Goal: Task Accomplishment & Management: Manage account settings

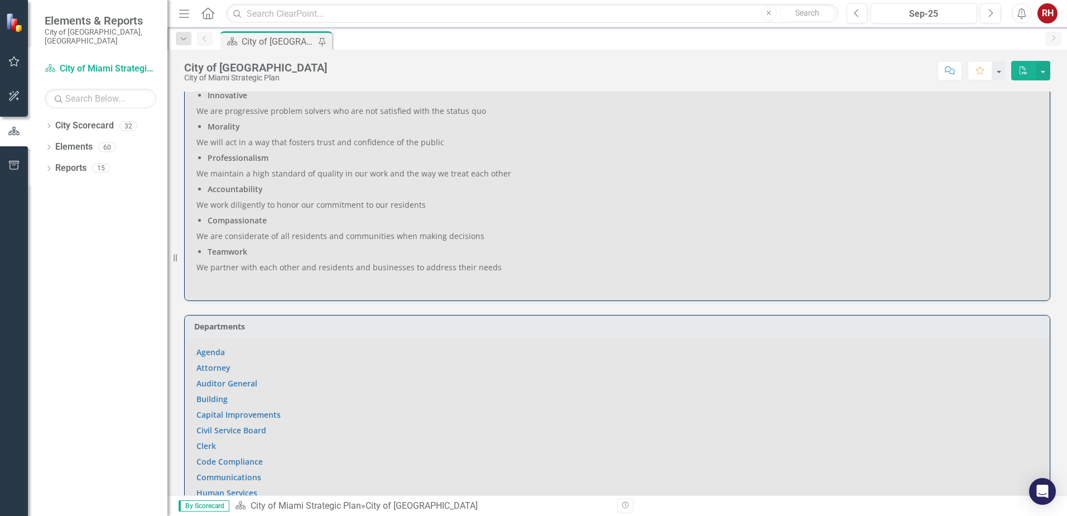
scroll to position [558, 0]
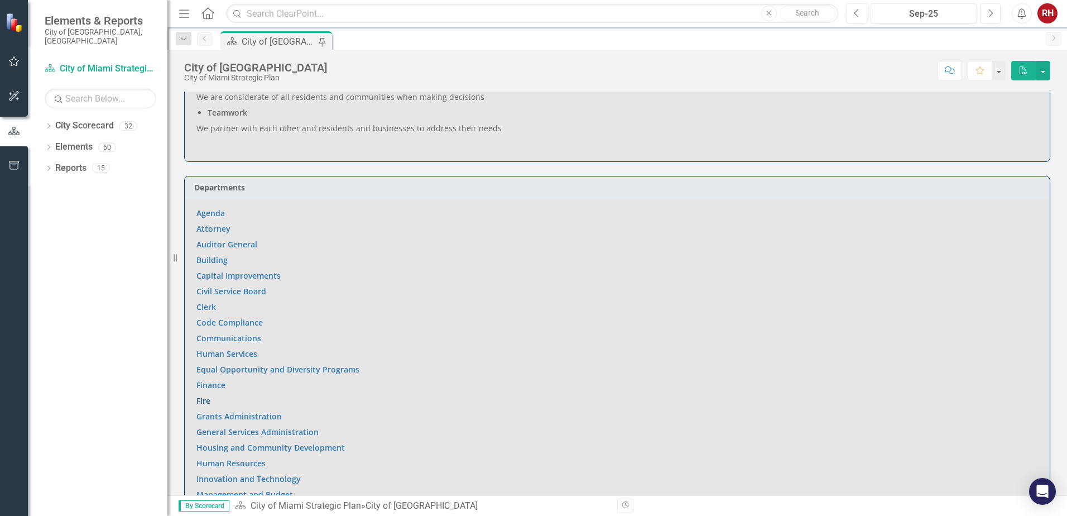
click at [205, 395] on link "Fire" at bounding box center [204, 400] width 14 height 11
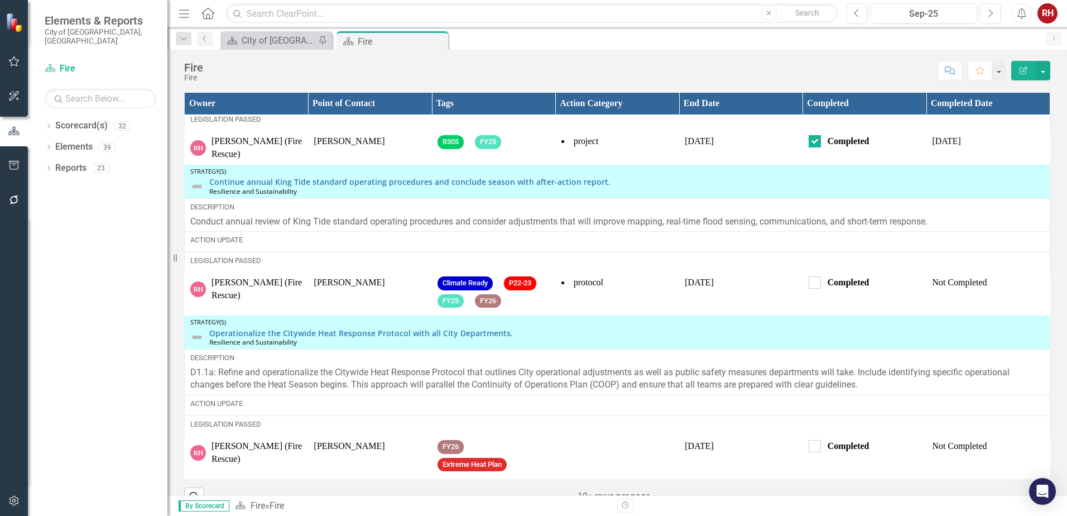
scroll to position [1473, 0]
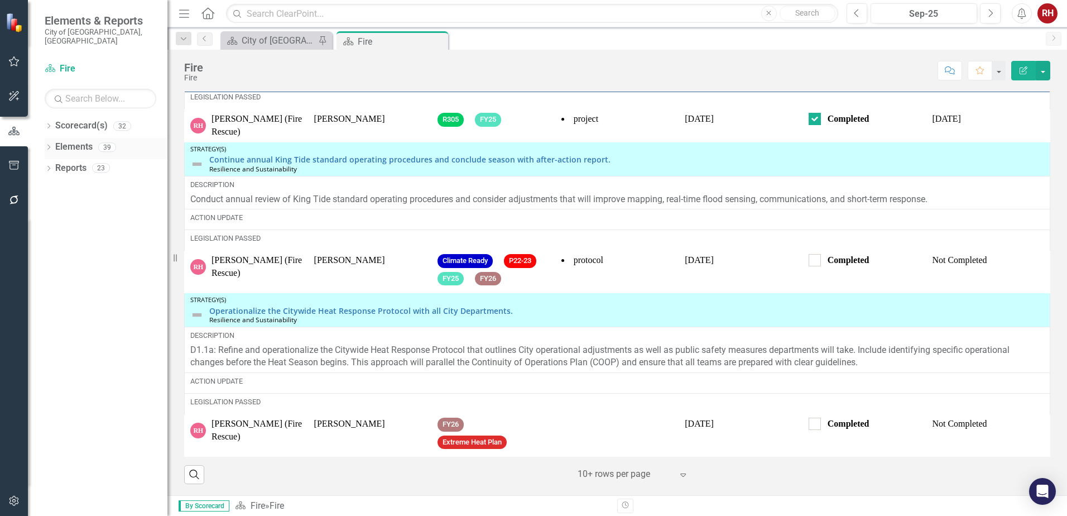
click at [50, 145] on icon "Dropdown" at bounding box center [49, 148] width 8 height 6
click at [51, 143] on div "Dropdown" at bounding box center [46, 147] width 9 height 8
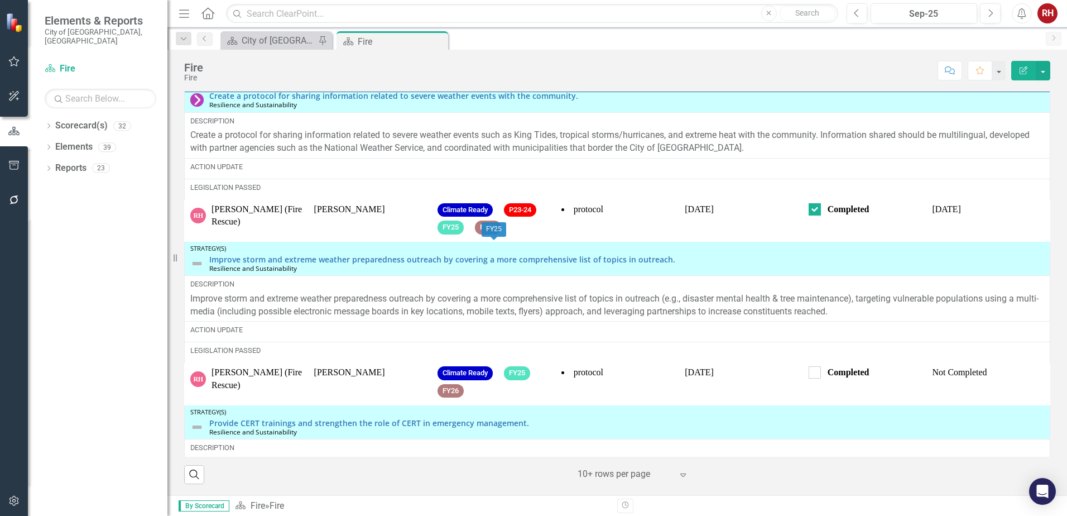
scroll to position [0, 0]
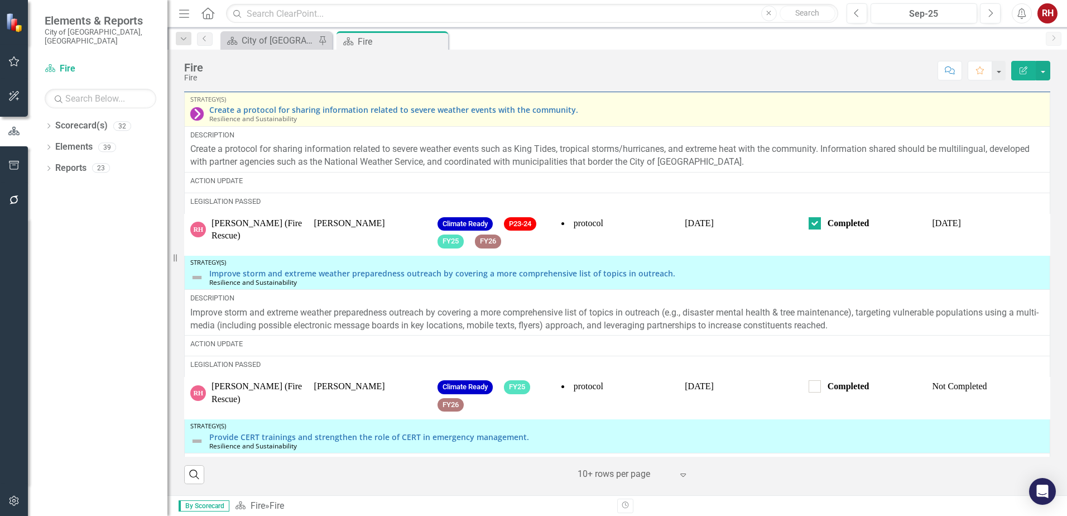
click at [994, 99] on div "Strategy(s)" at bounding box center [617, 99] width 854 height 7
click at [368, 109] on link "Create a protocol for sharing information related to severe weather events with…" at bounding box center [626, 110] width 835 height 8
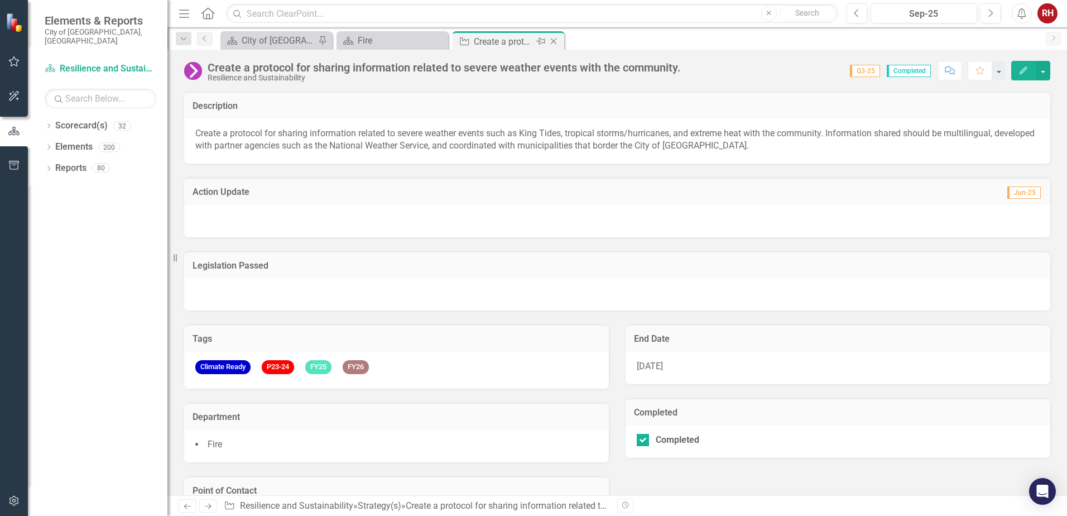
click at [555, 42] on icon "Close" at bounding box center [553, 41] width 11 height 9
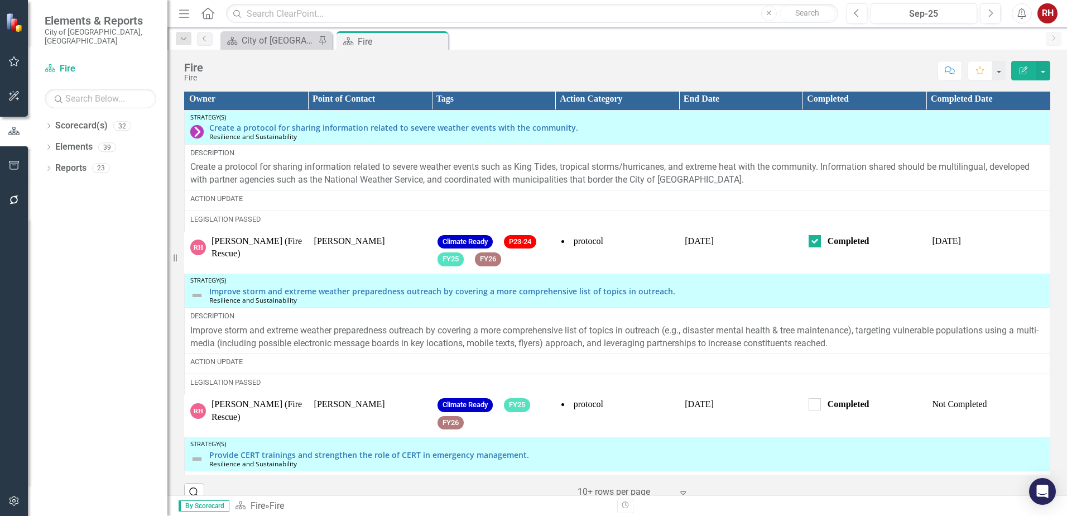
scroll to position [1452, 0]
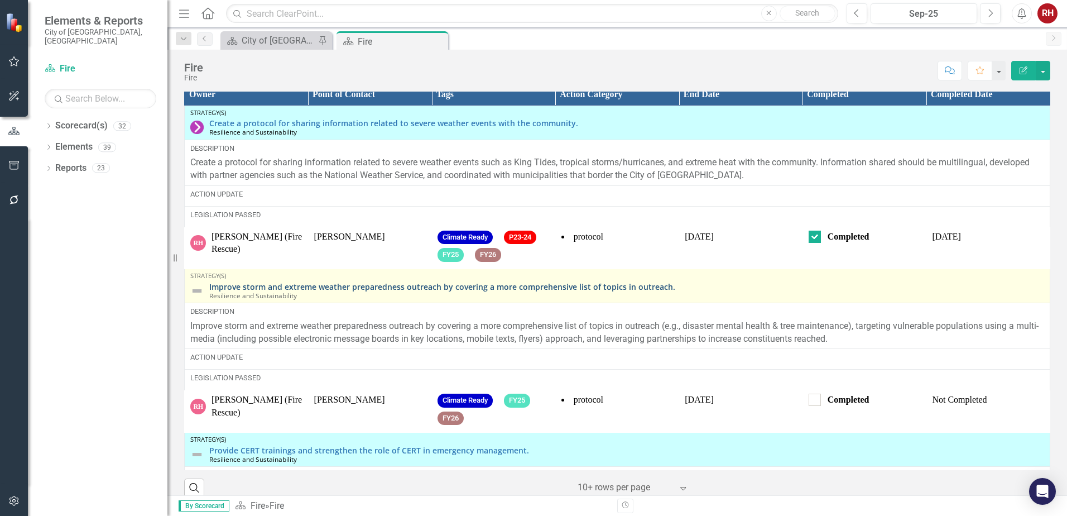
click at [392, 291] on link "Improve storm and extreme weather preparedness outreach by covering a more comp…" at bounding box center [626, 287] width 835 height 8
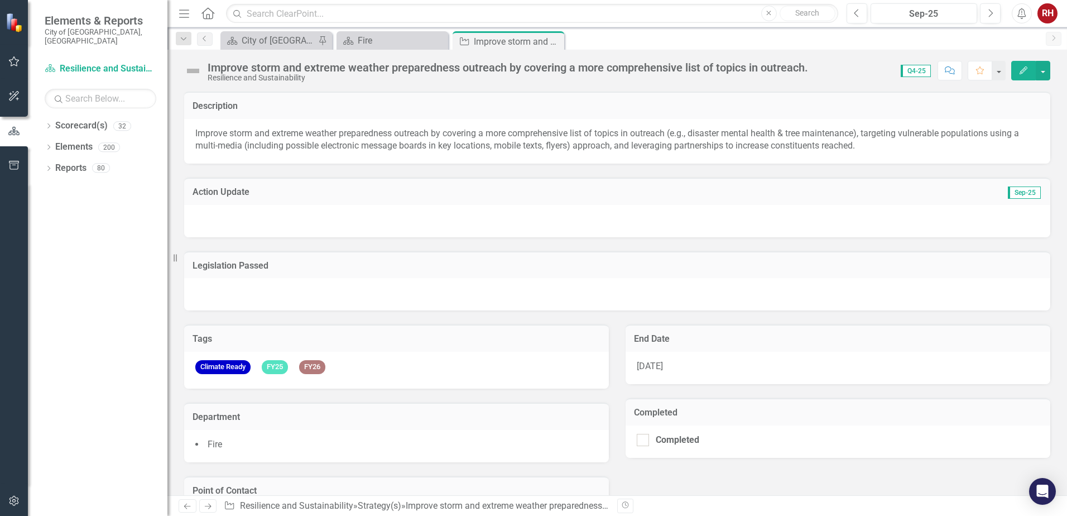
click at [341, 219] on div at bounding box center [617, 221] width 867 height 32
click at [1025, 76] on button "Edit" at bounding box center [1024, 71] width 25 height 20
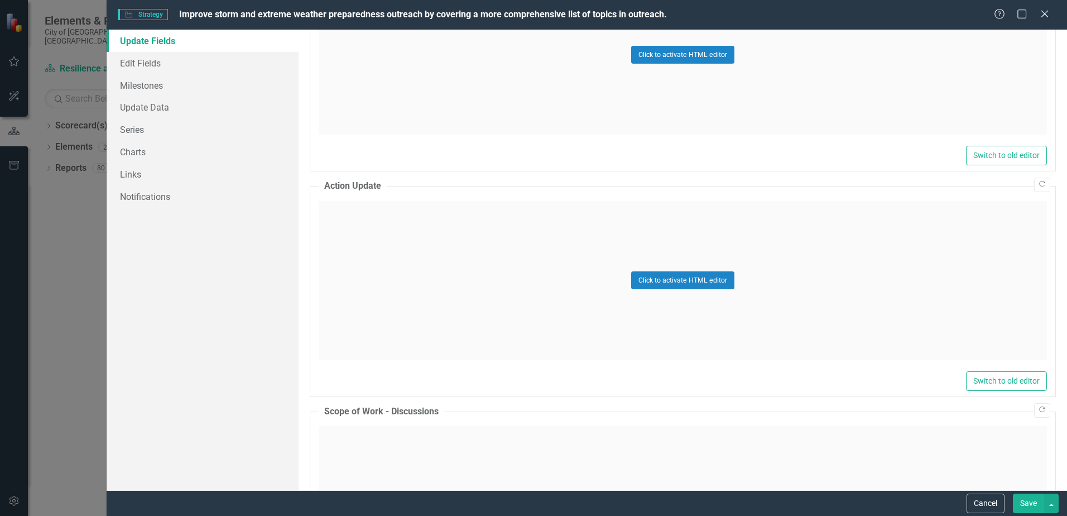
scroll to position [782, 0]
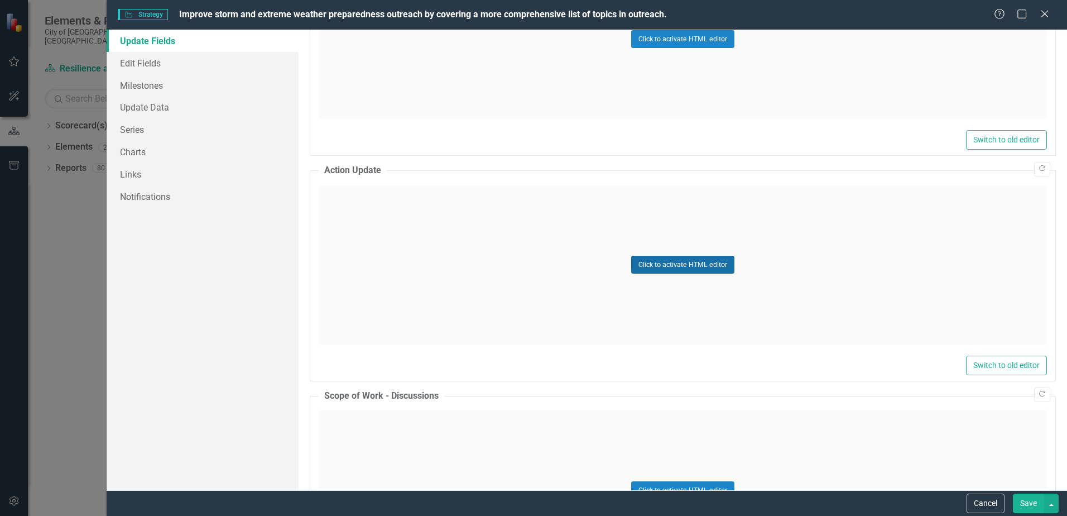
click at [700, 268] on button "Click to activate HTML editor" at bounding box center [682, 265] width 103 height 18
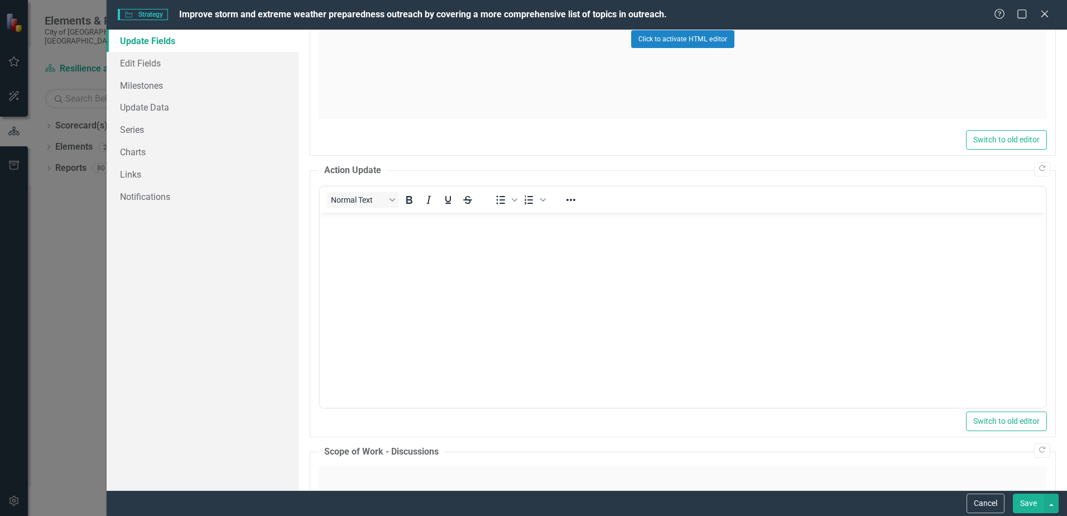
scroll to position [0, 0]
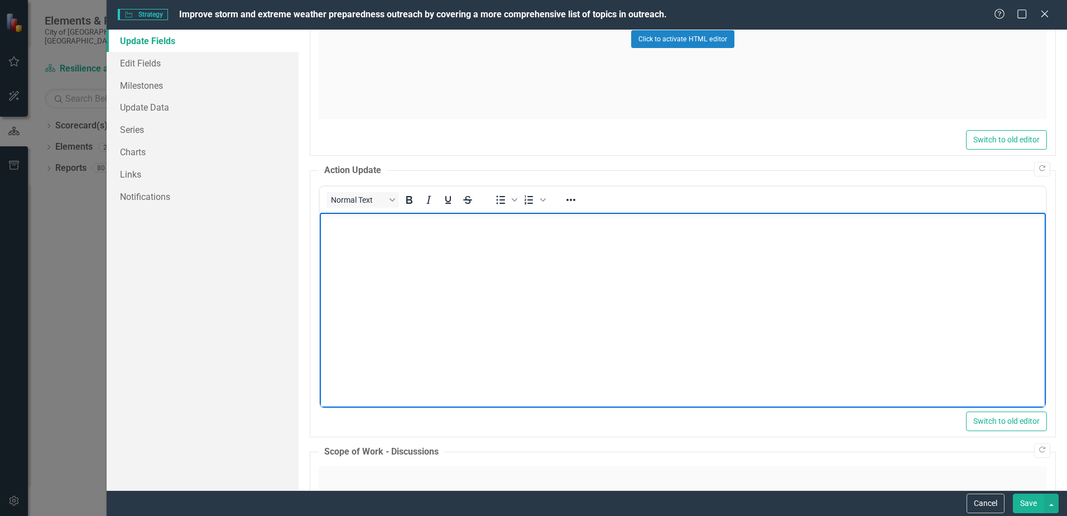
click at [395, 241] on body "Rich Text Area. Press ALT-0 for help." at bounding box center [683, 295] width 726 height 167
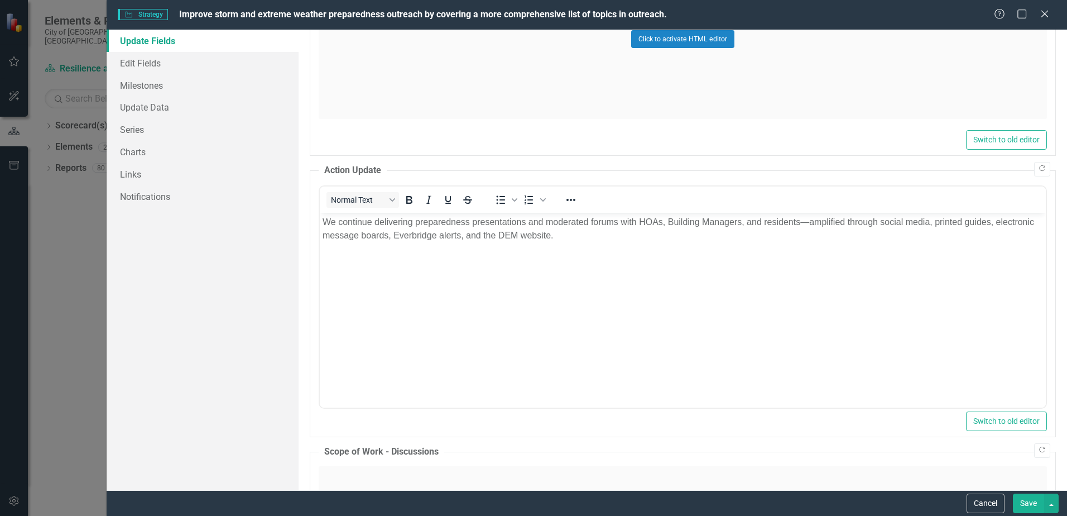
click at [1035, 505] on button "Save" at bounding box center [1028, 504] width 31 height 20
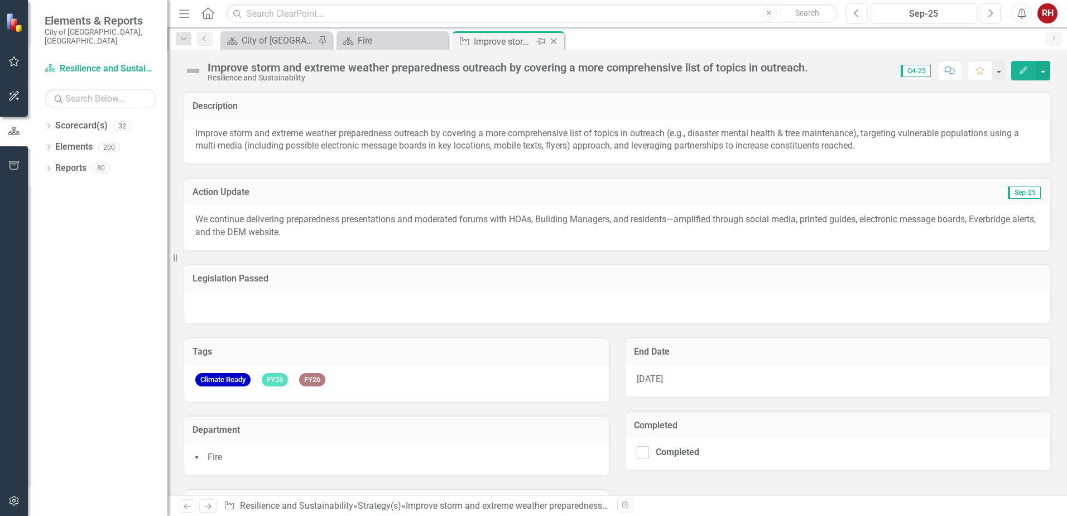
click at [552, 40] on icon "Close" at bounding box center [553, 41] width 11 height 9
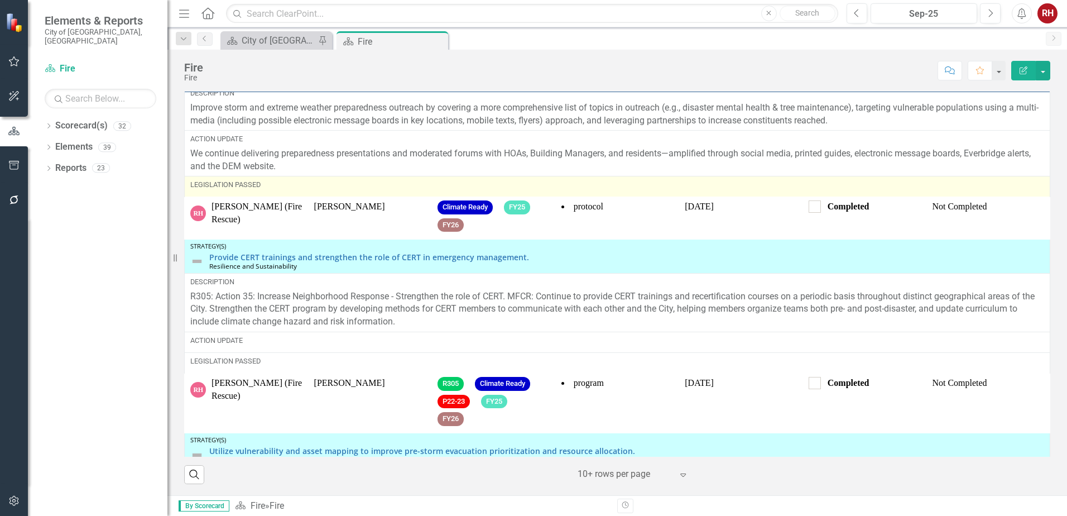
scroll to position [223, 0]
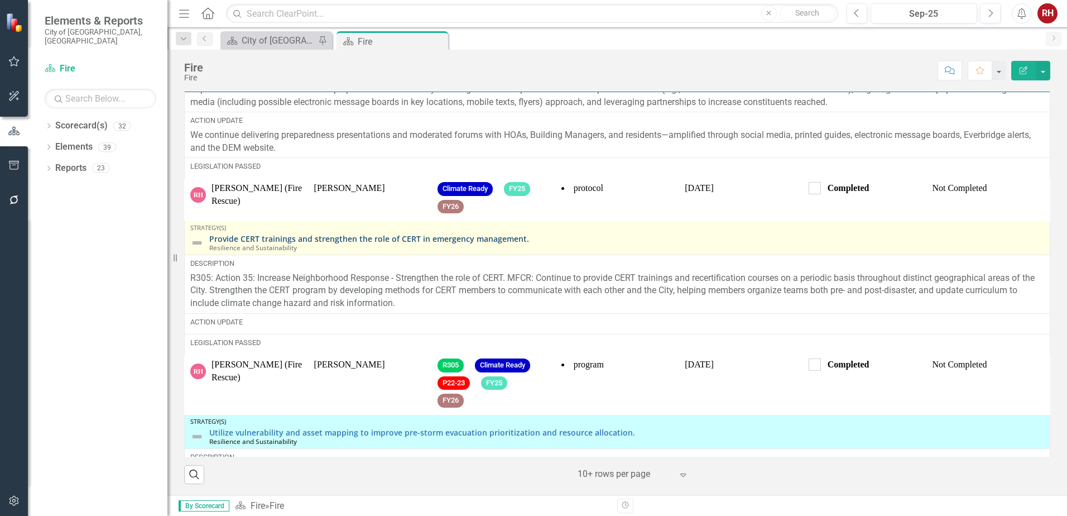
click at [379, 243] on link "Provide CERT trainings and strengthen the role of CERT in emergency management." at bounding box center [626, 238] width 835 height 8
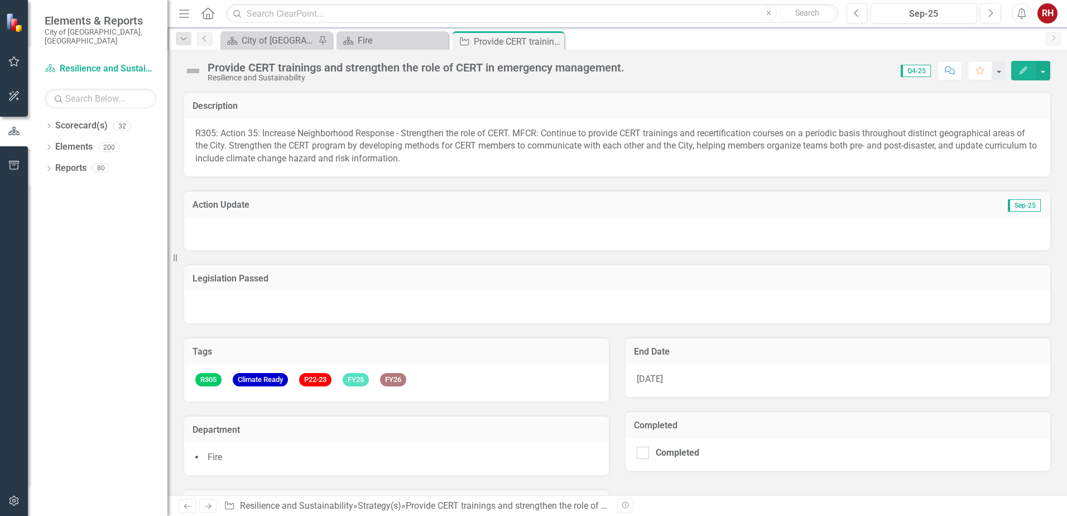
click at [1026, 78] on button "Edit" at bounding box center [1024, 71] width 25 height 20
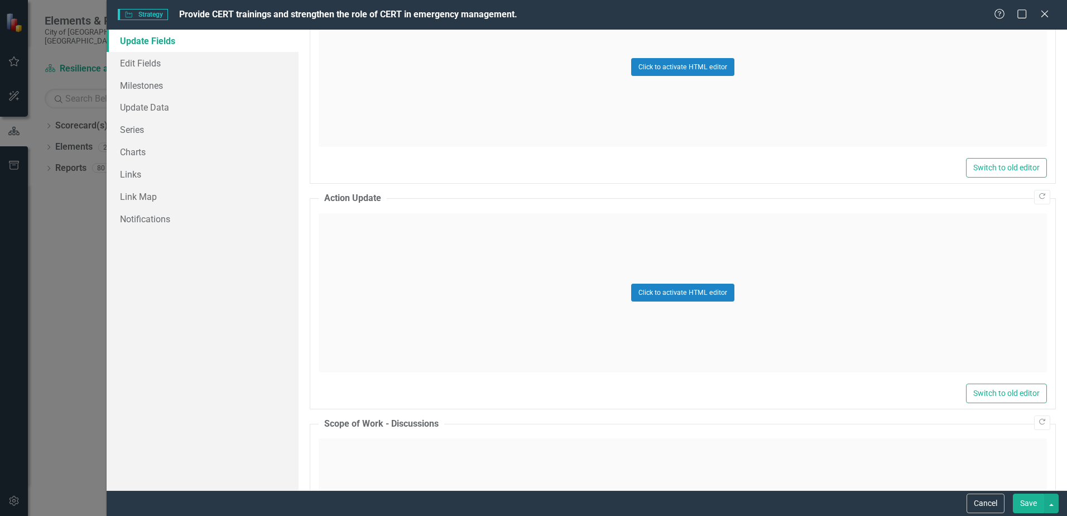
scroll to position [782, 0]
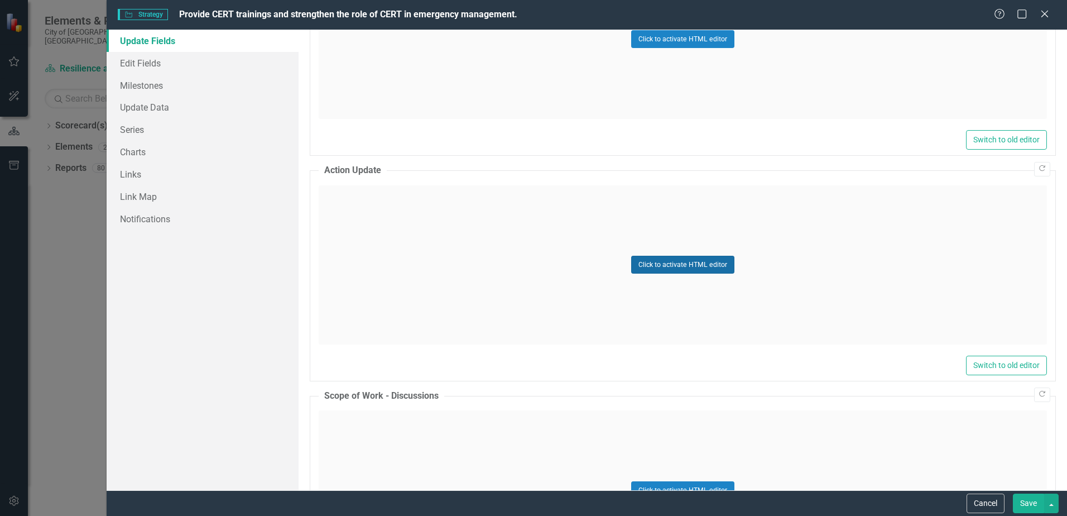
click at [690, 260] on button "Click to activate HTML editor" at bounding box center [682, 265] width 103 height 18
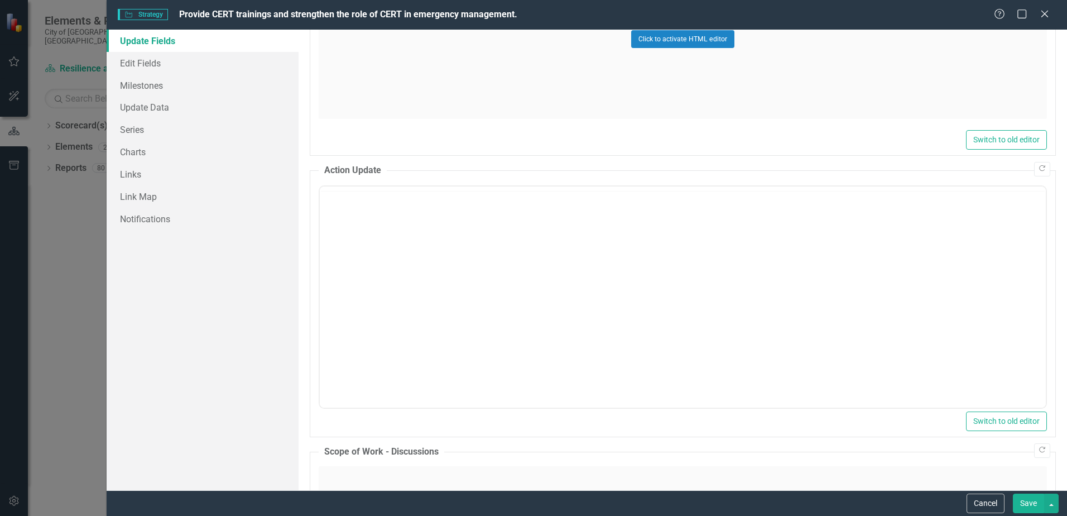
scroll to position [0, 0]
click at [356, 229] on body "Rich Text Area. Press ALT-0 for help." at bounding box center [683, 295] width 726 height 167
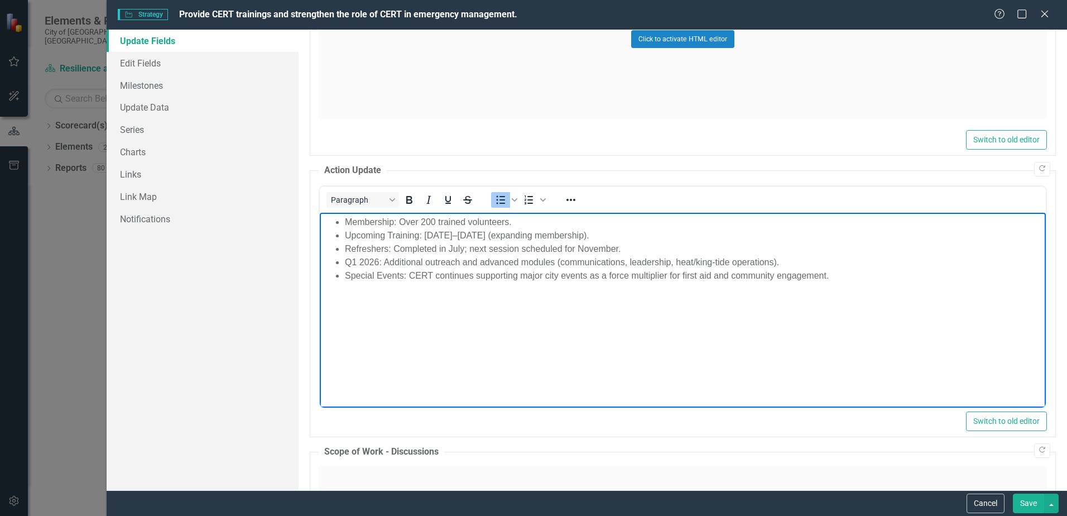
click at [1023, 497] on button "Save" at bounding box center [1028, 504] width 31 height 20
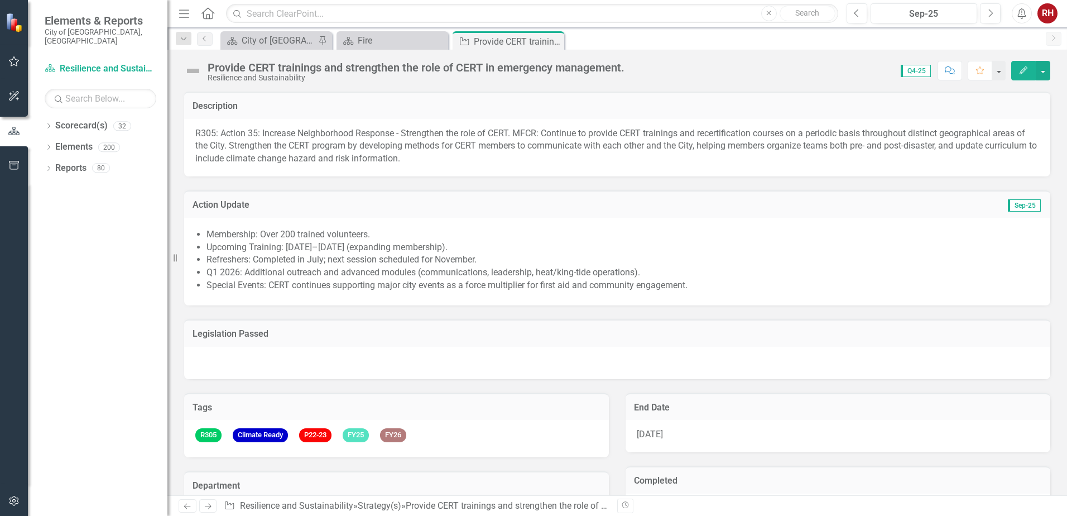
drag, startPoint x: 556, startPoint y: 41, endPoint x: 551, endPoint y: 46, distance: 7.1
click at [0, 0] on icon "Close" at bounding box center [0, 0] width 0 height 0
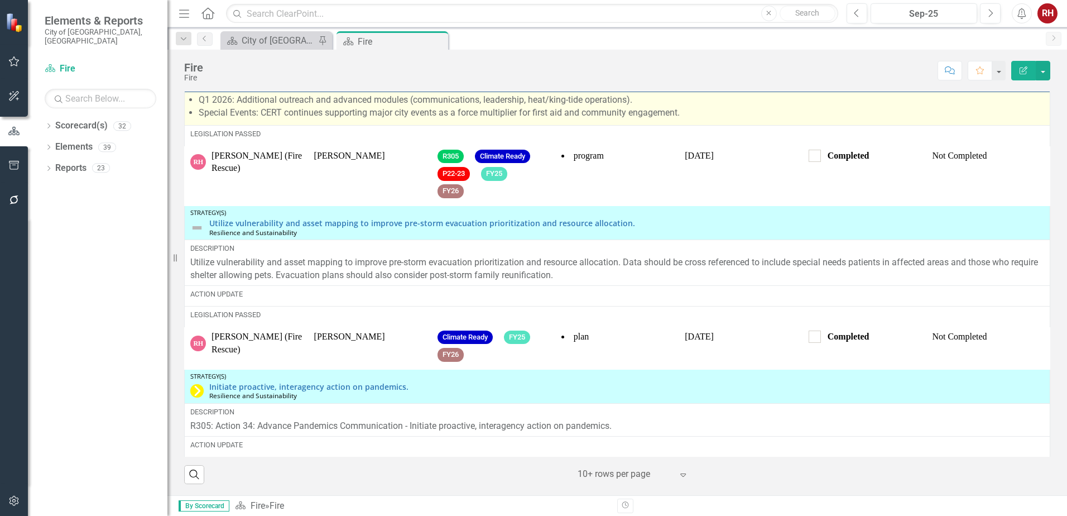
scroll to position [558, 0]
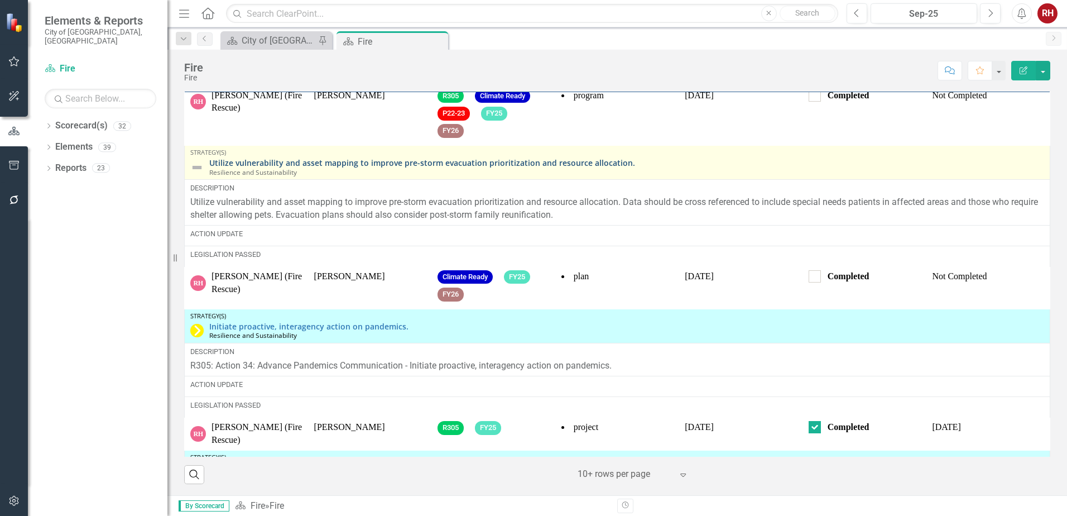
click at [585, 167] on link "Utilize vulnerability and asset mapping to improve pre-storm evacuation priorit…" at bounding box center [626, 163] width 835 height 8
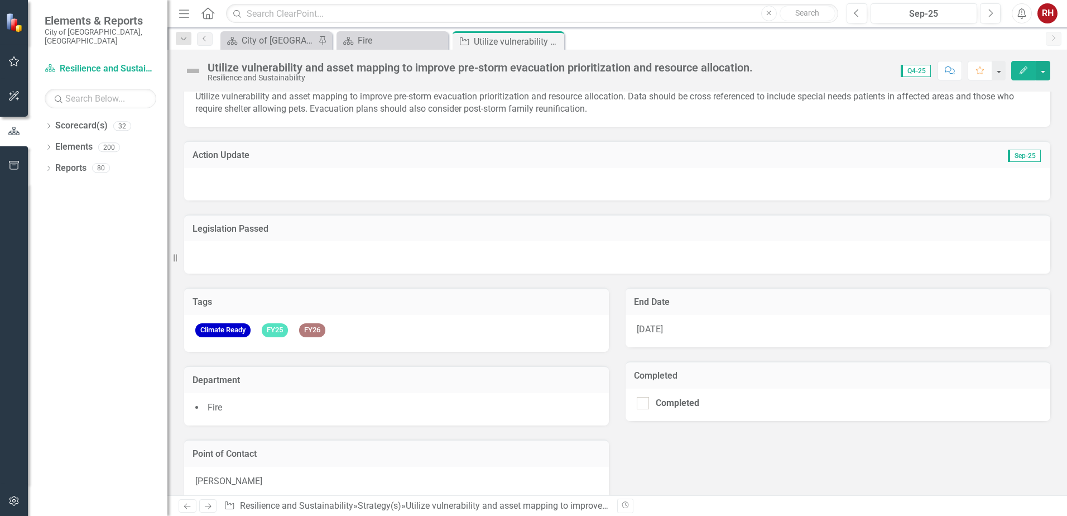
scroll to position [52, 0]
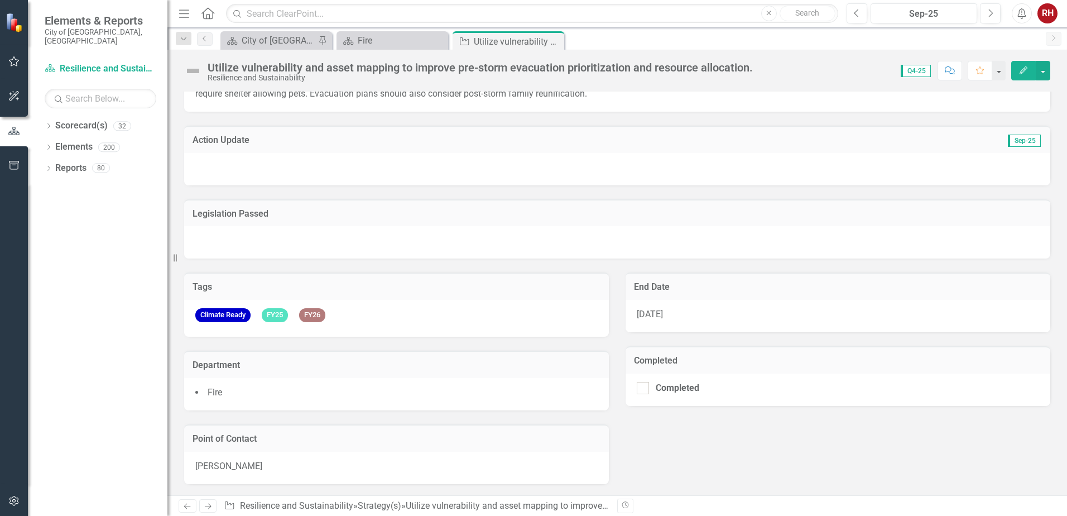
click at [1028, 71] on icon "Edit" at bounding box center [1024, 70] width 10 height 8
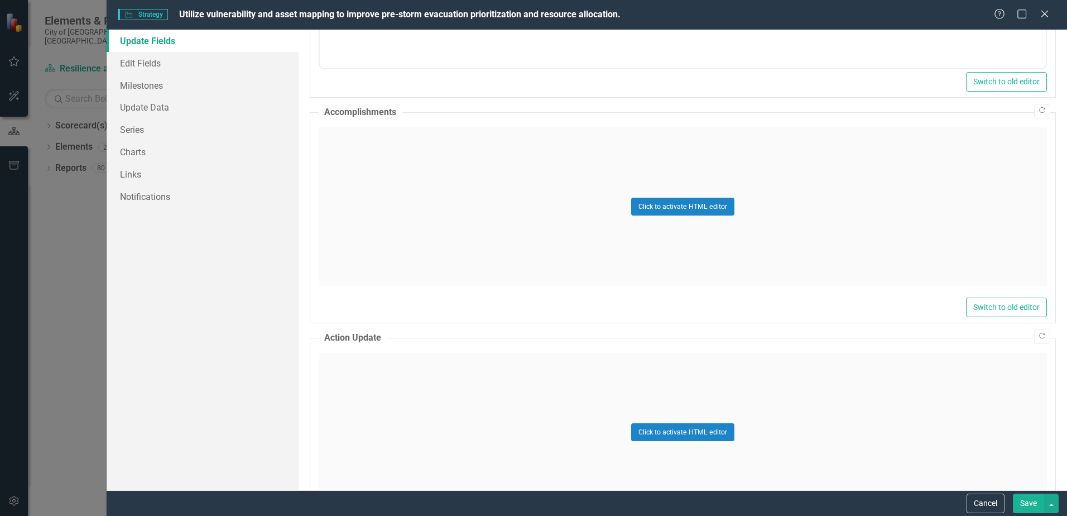
scroll to position [782, 0]
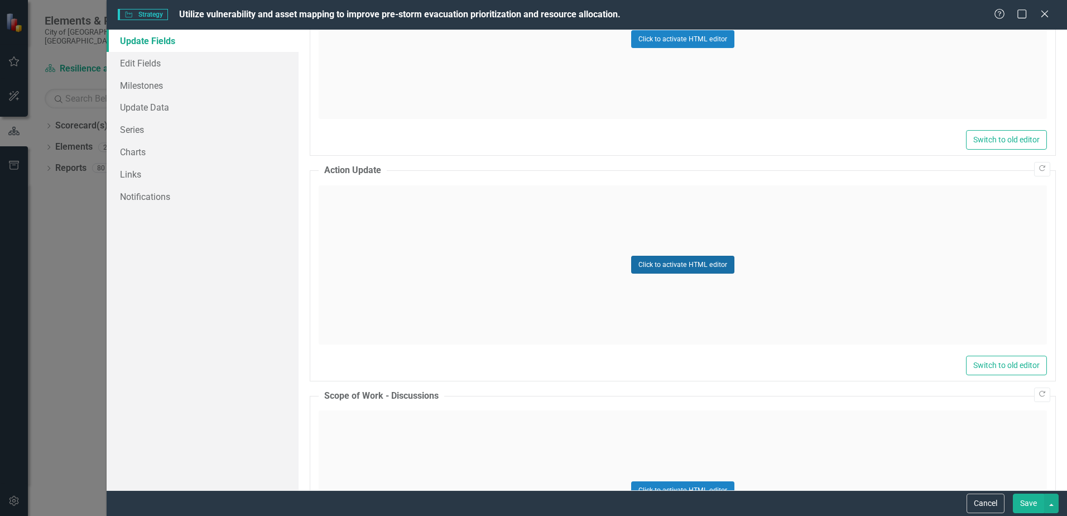
click at [711, 265] on button "Click to activate HTML editor" at bounding box center [682, 265] width 103 height 18
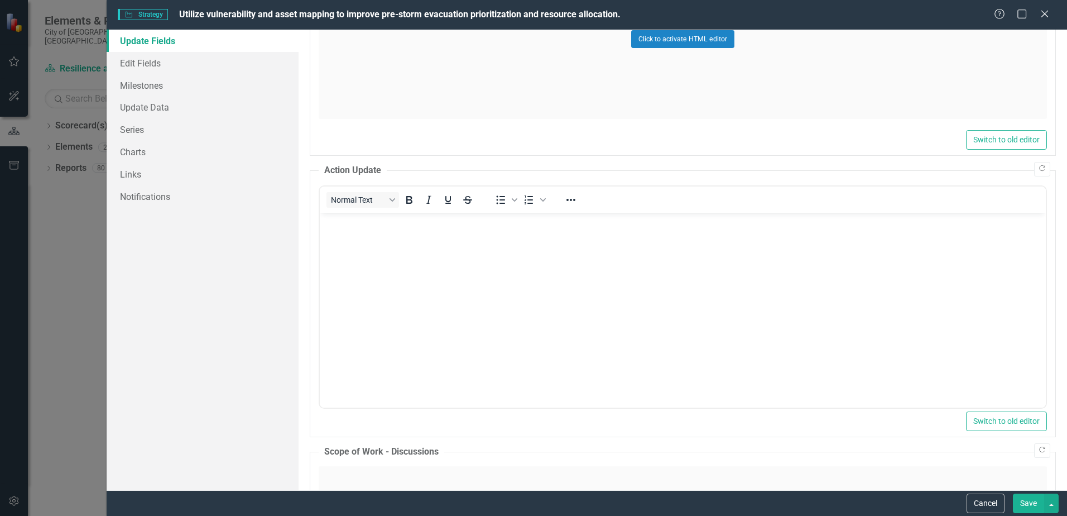
scroll to position [0, 0]
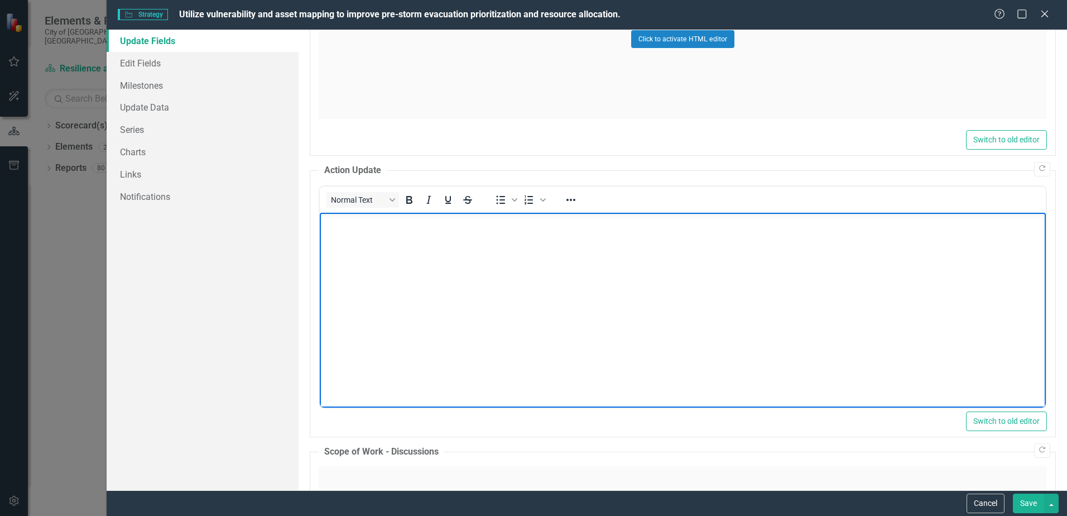
drag, startPoint x: 394, startPoint y: 256, endPoint x: 383, endPoint y: 257, distance: 11.2
click at [383, 257] on body "Rich Text Area. Press ALT-0 for help." at bounding box center [683, 295] width 726 height 167
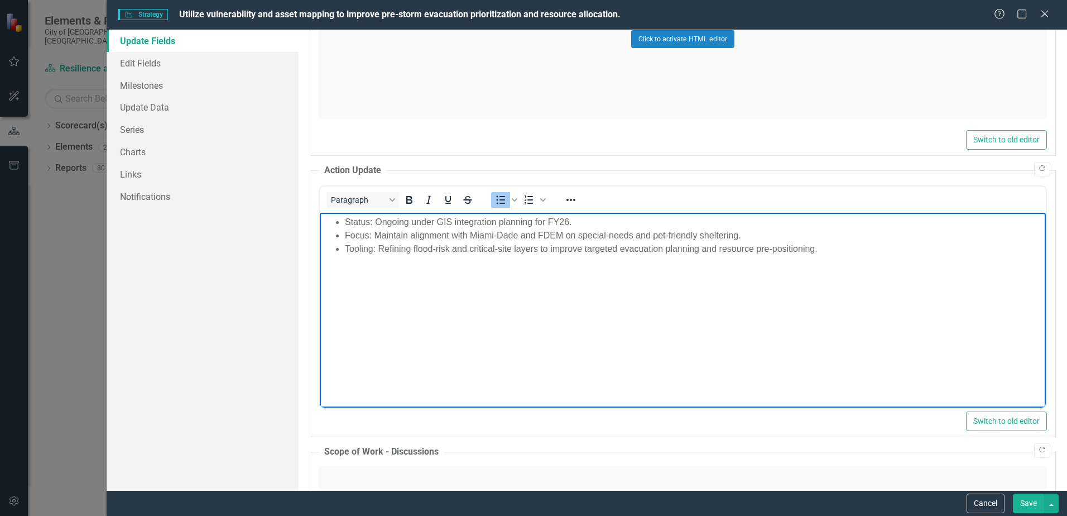
click at [1031, 504] on button "Save" at bounding box center [1028, 504] width 31 height 20
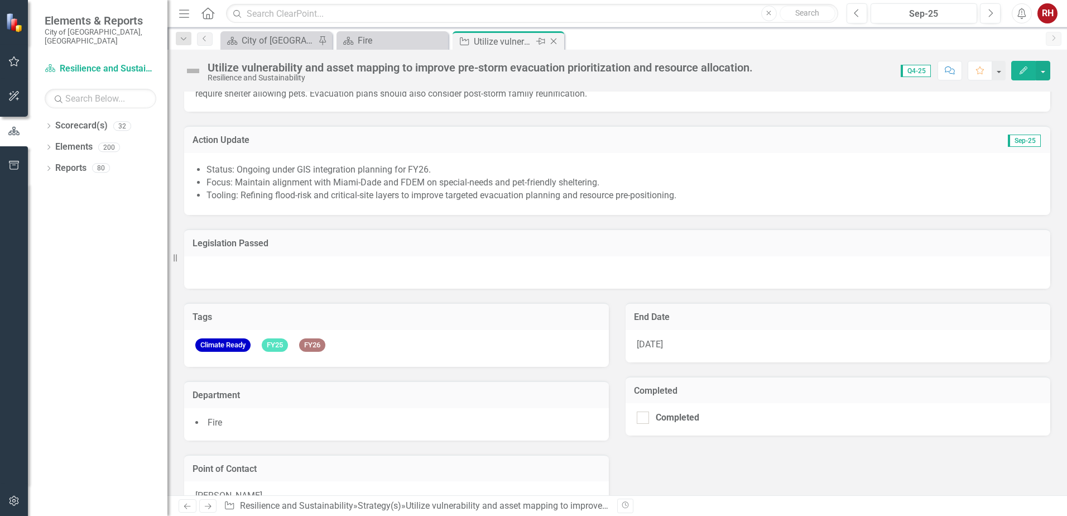
click at [555, 41] on icon "Close" at bounding box center [553, 41] width 11 height 9
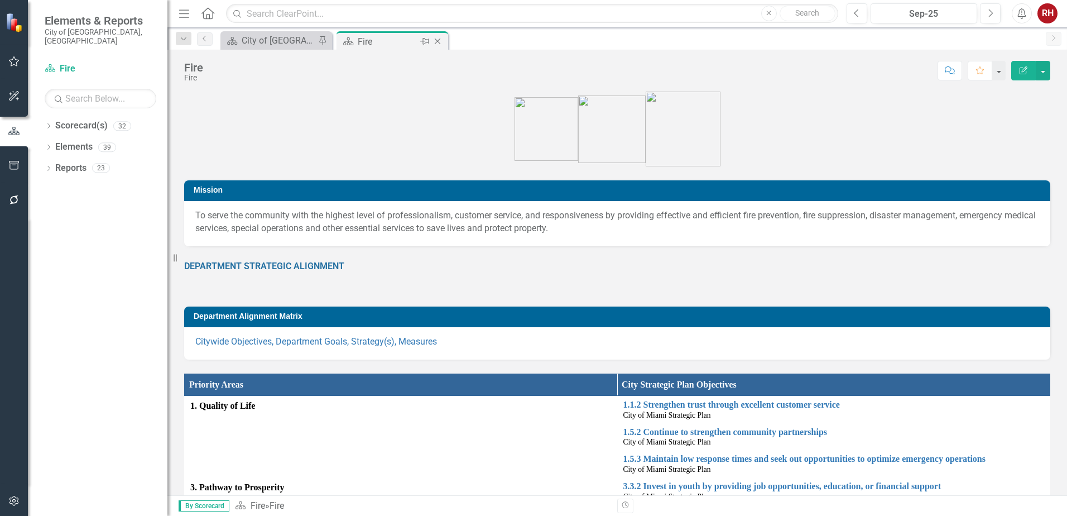
click at [375, 41] on div "Fire" at bounding box center [388, 42] width 60 height 14
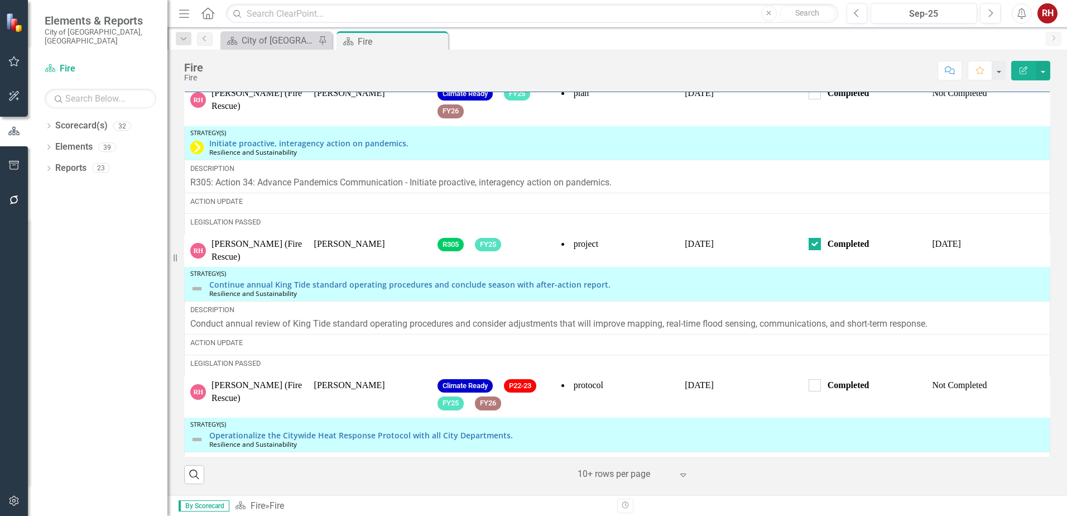
scroll to position [837, 0]
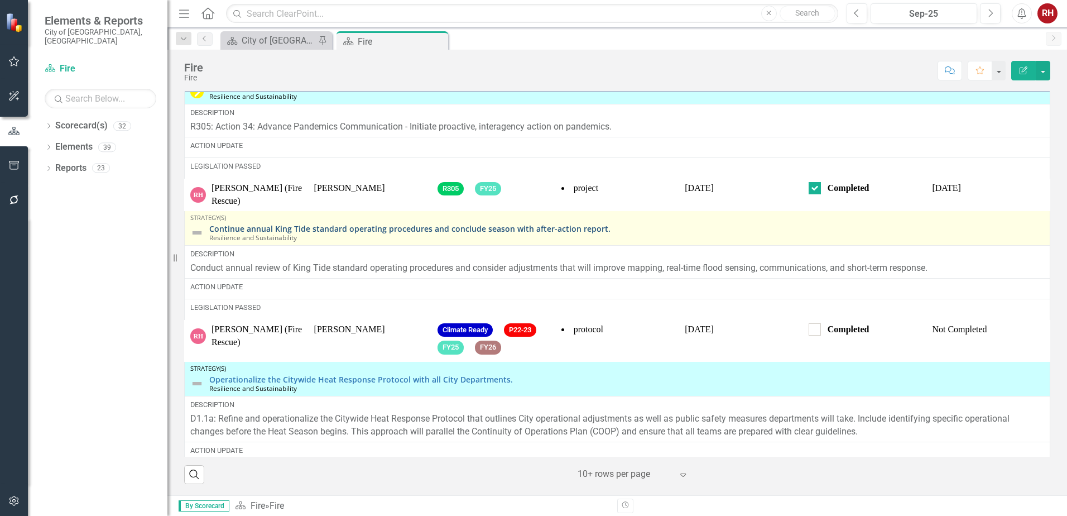
click at [504, 233] on link "Continue annual King Tide standard operating procedures and conclude season wit…" at bounding box center [626, 228] width 835 height 8
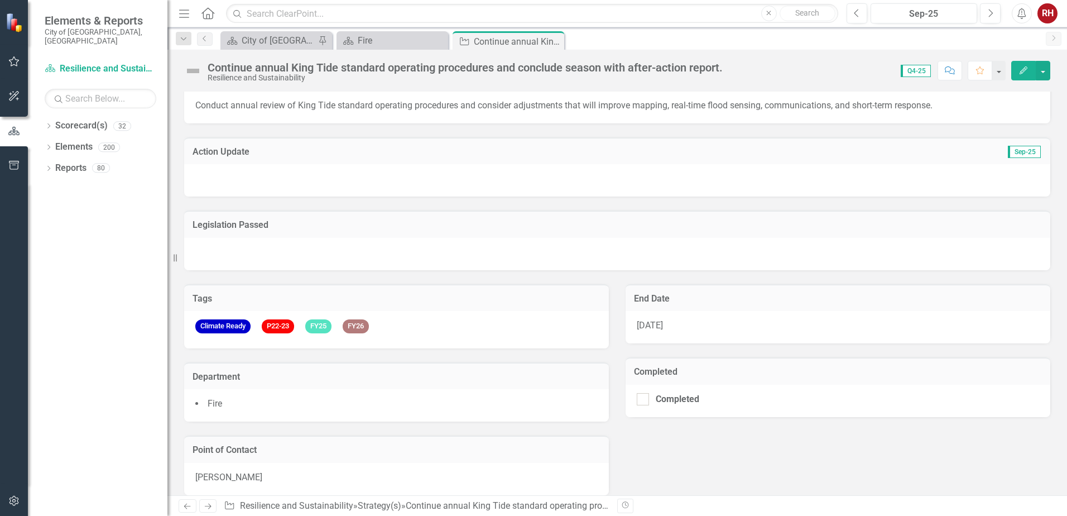
scroll to position [39, 0]
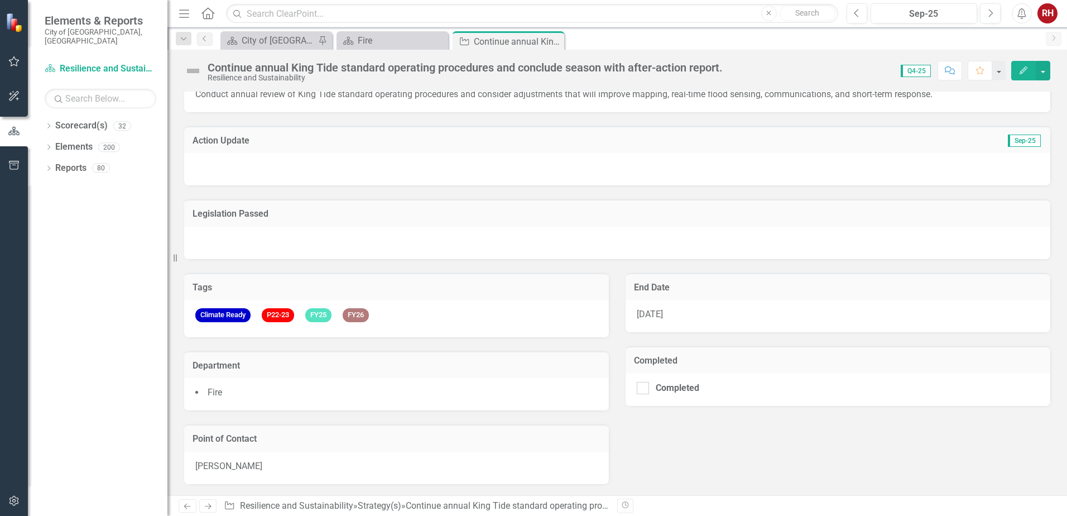
click at [609, 175] on div at bounding box center [617, 169] width 867 height 32
click at [1026, 75] on button "Edit" at bounding box center [1024, 71] width 25 height 20
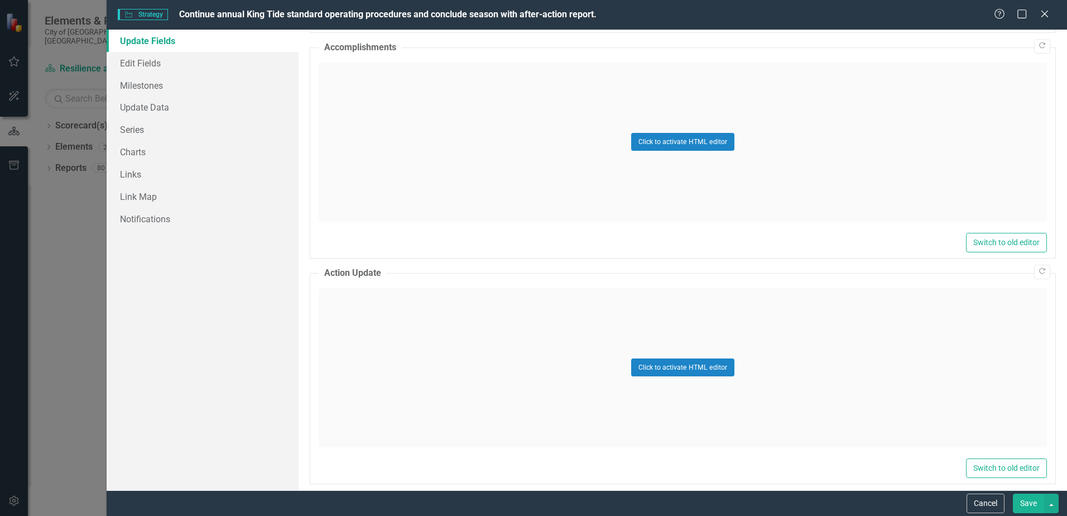
scroll to position [782, 0]
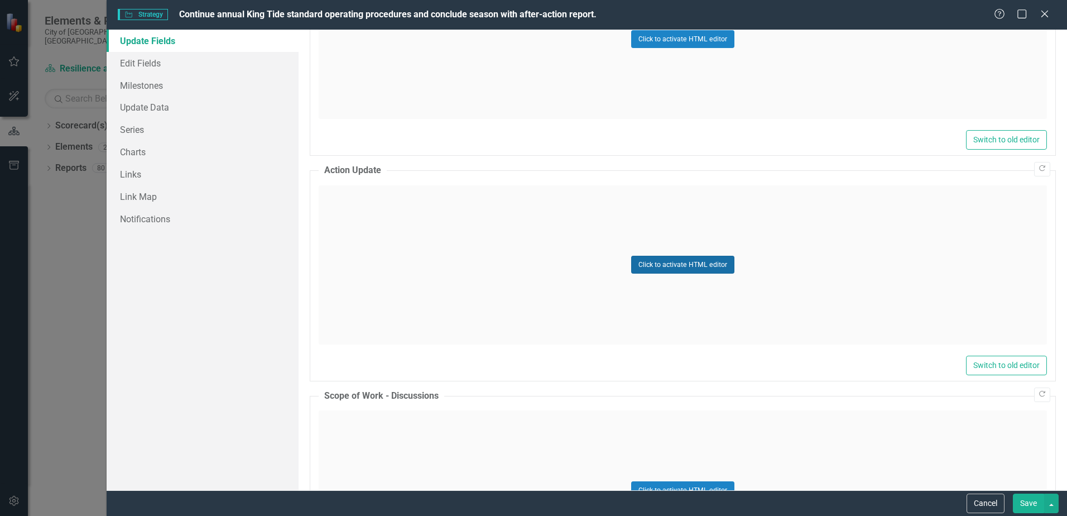
click at [672, 264] on button "Click to activate HTML editor" at bounding box center [682, 265] width 103 height 18
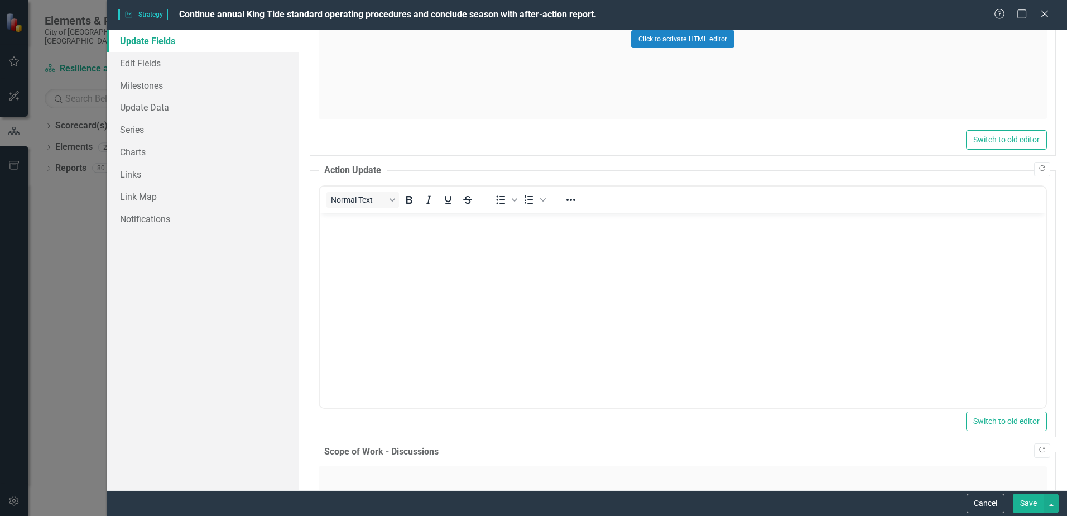
scroll to position [0, 0]
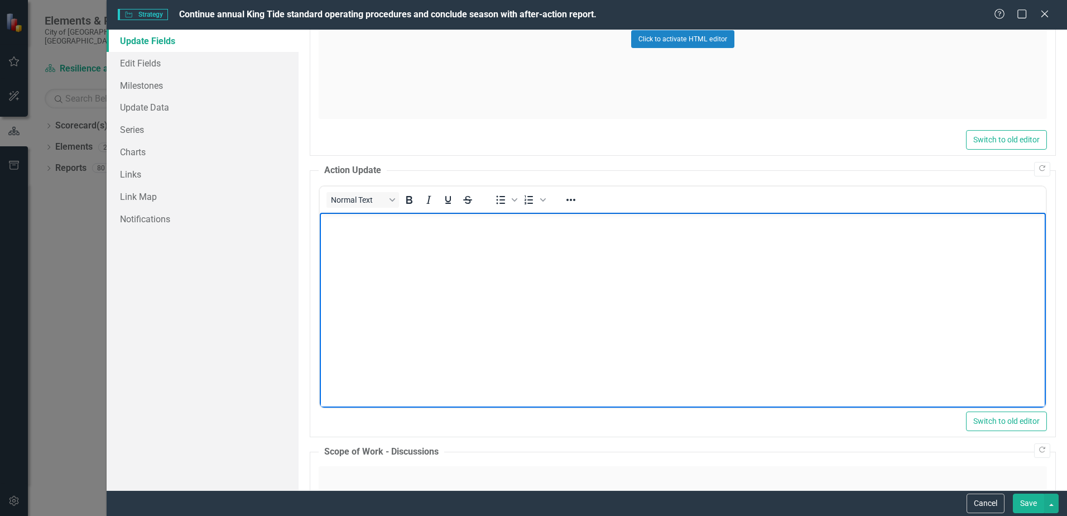
click at [384, 231] on body "Rich Text Area. Press ALT-0 for help." at bounding box center [683, 295] width 726 height 167
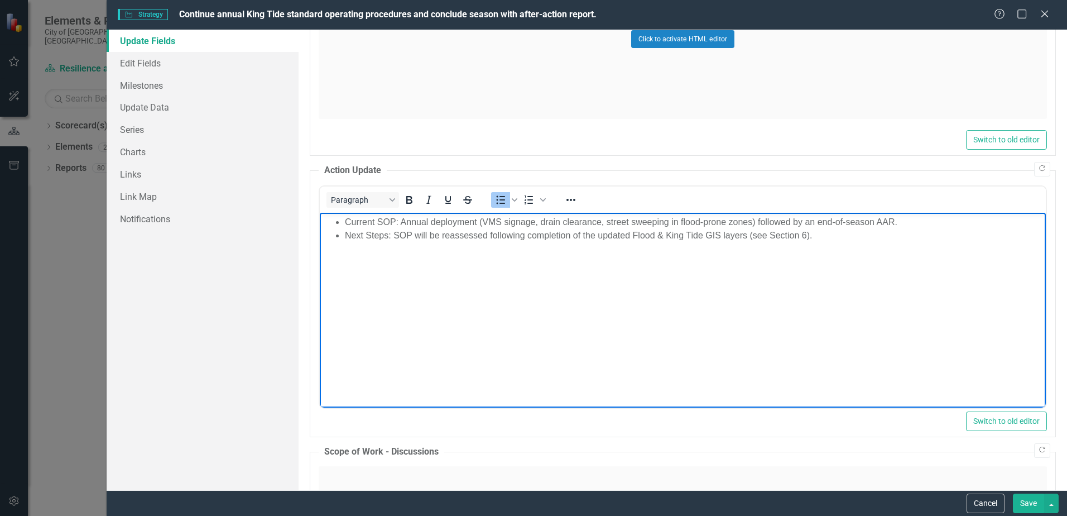
click at [1023, 506] on button "Save" at bounding box center [1028, 504] width 31 height 20
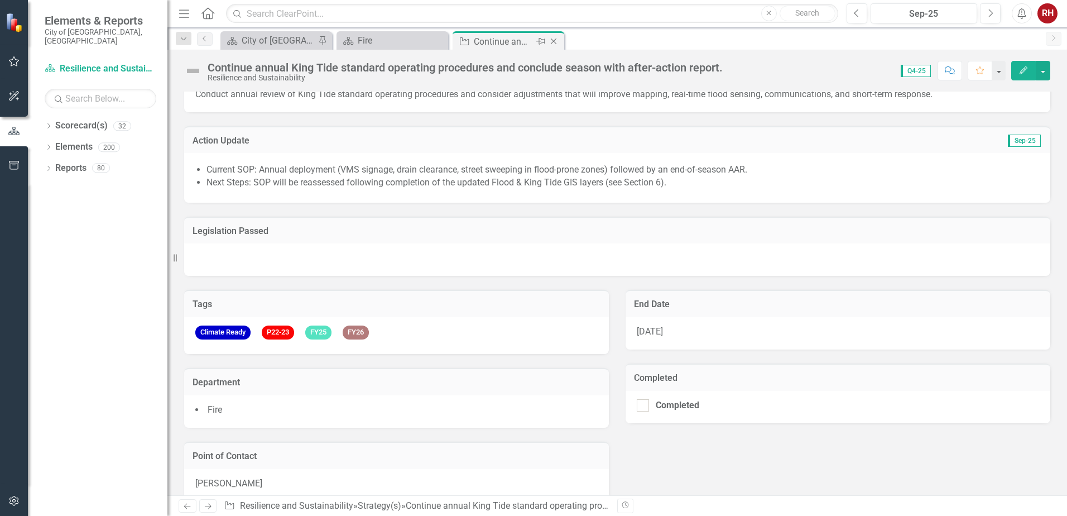
click at [553, 40] on icon "Close" at bounding box center [553, 41] width 11 height 9
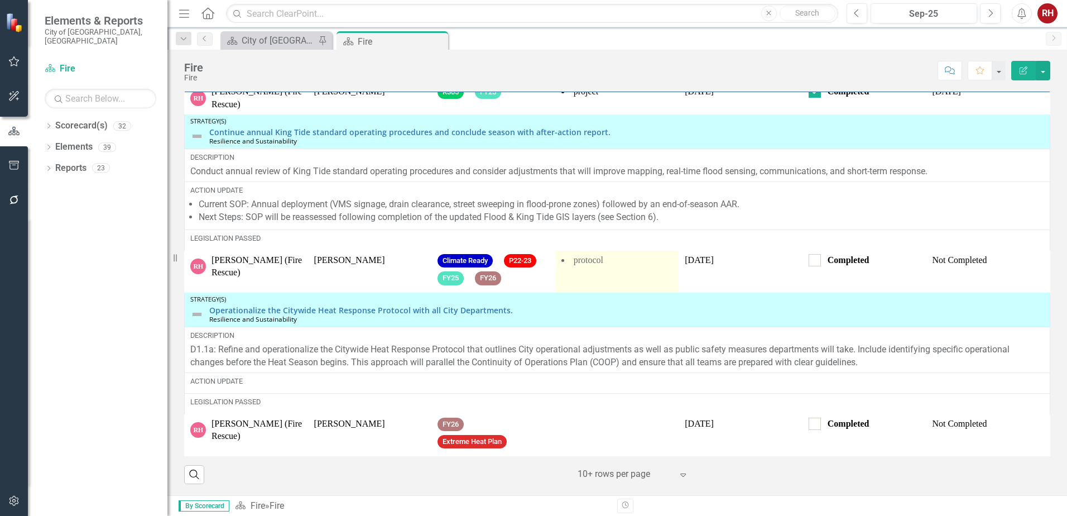
scroll to position [1473, 0]
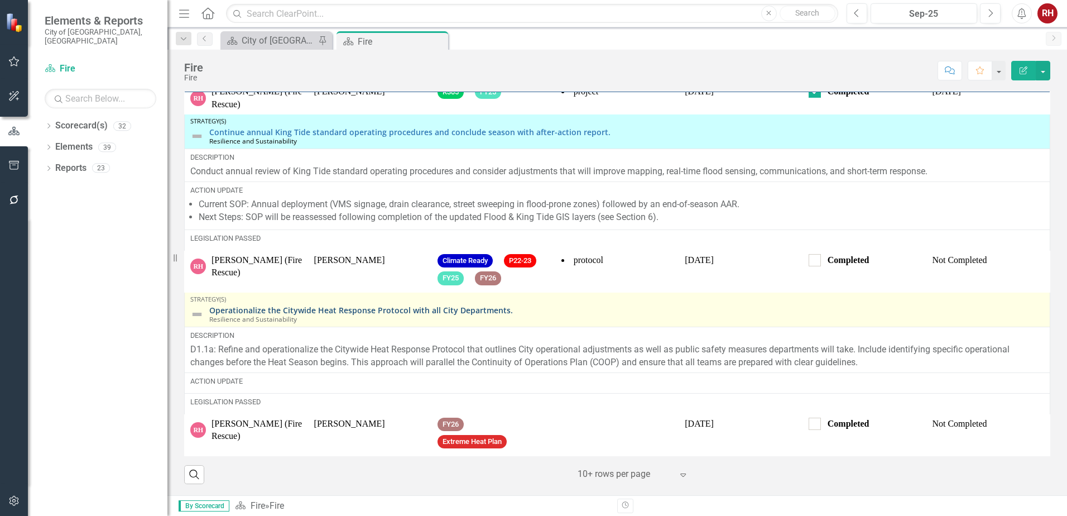
click at [449, 309] on link "Operationalize the Citywide Heat Response Protocol with all City Departments." at bounding box center [626, 310] width 835 height 8
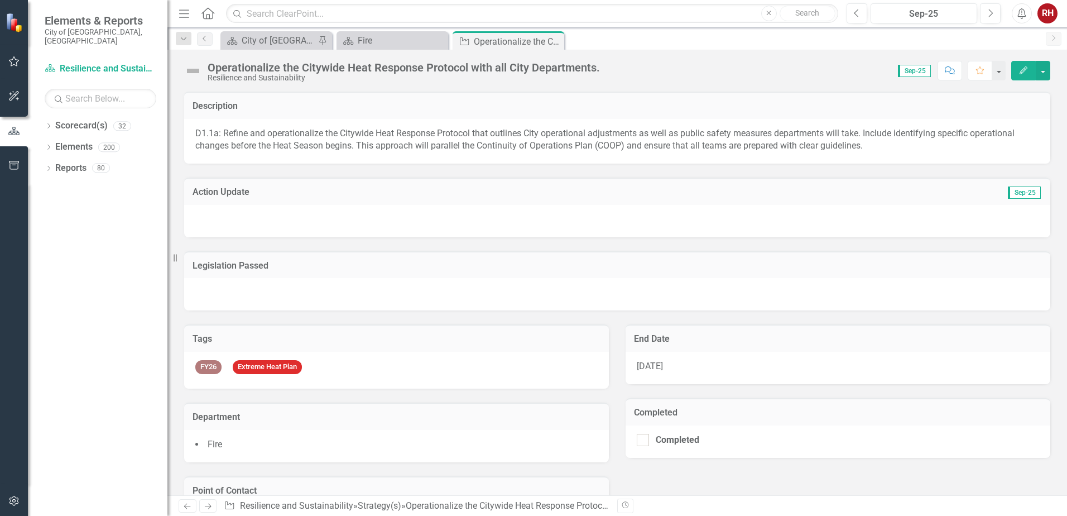
click at [1028, 74] on icon "Edit" at bounding box center [1024, 70] width 10 height 8
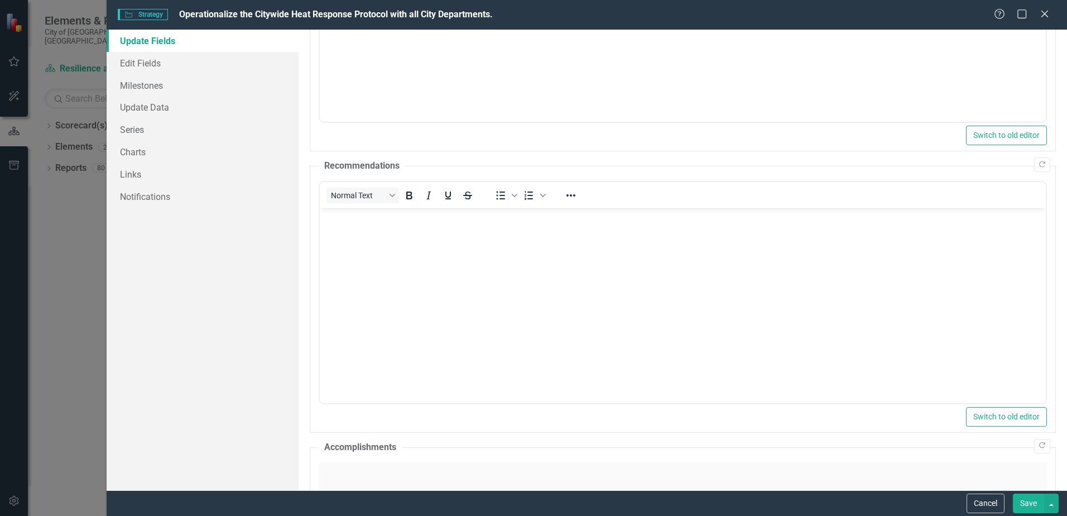
scroll to position [670, 0]
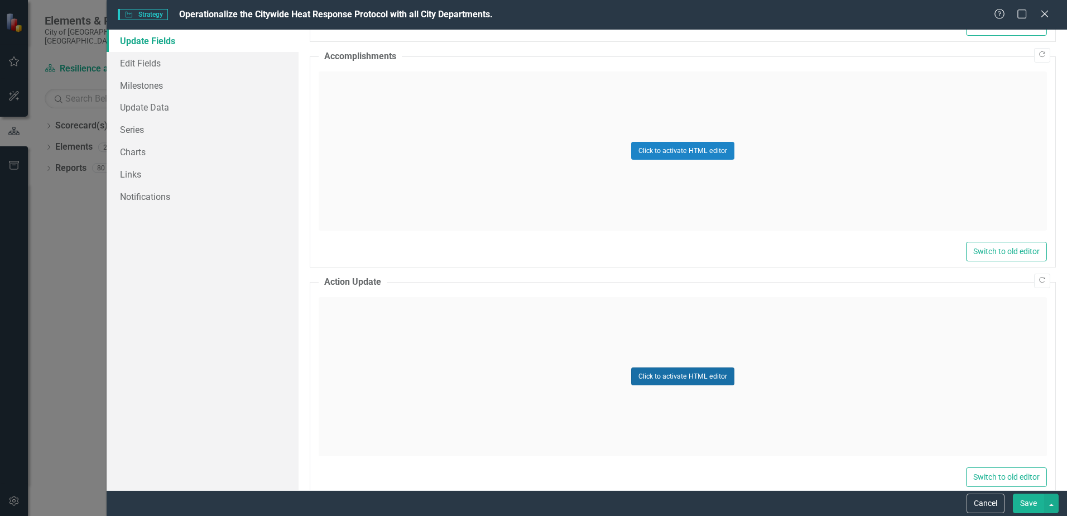
click at [698, 380] on button "Click to activate HTML editor" at bounding box center [682, 376] width 103 height 18
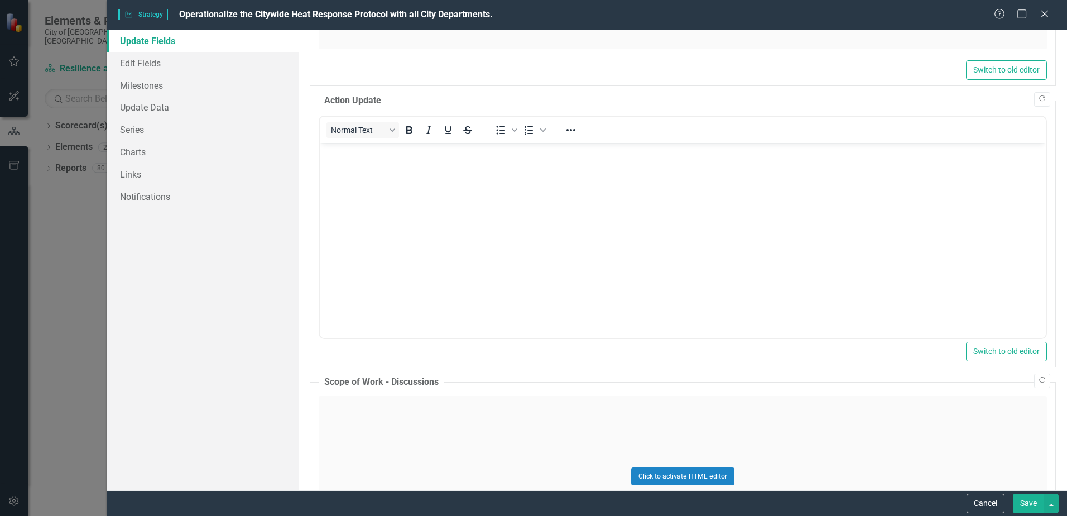
scroll to position [893, 0]
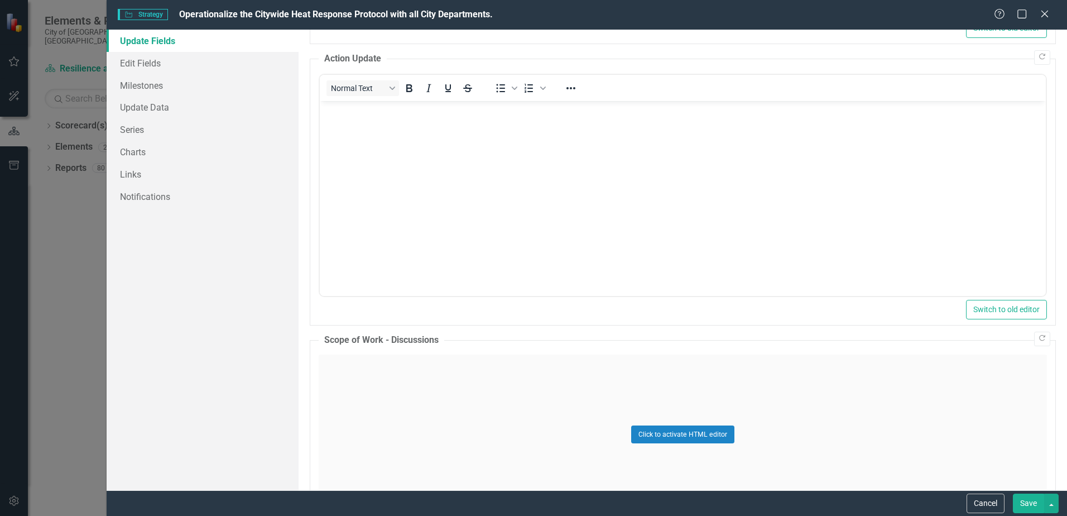
click at [417, 143] on body "Rich Text Area. Press ALT-0 for help." at bounding box center [683, 183] width 726 height 167
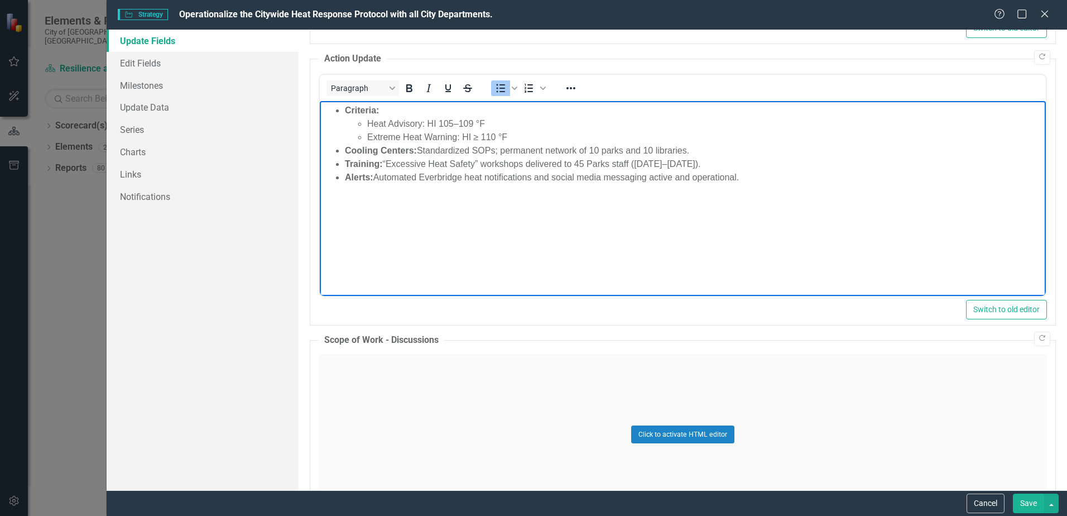
click at [1029, 508] on button "Save" at bounding box center [1028, 504] width 31 height 20
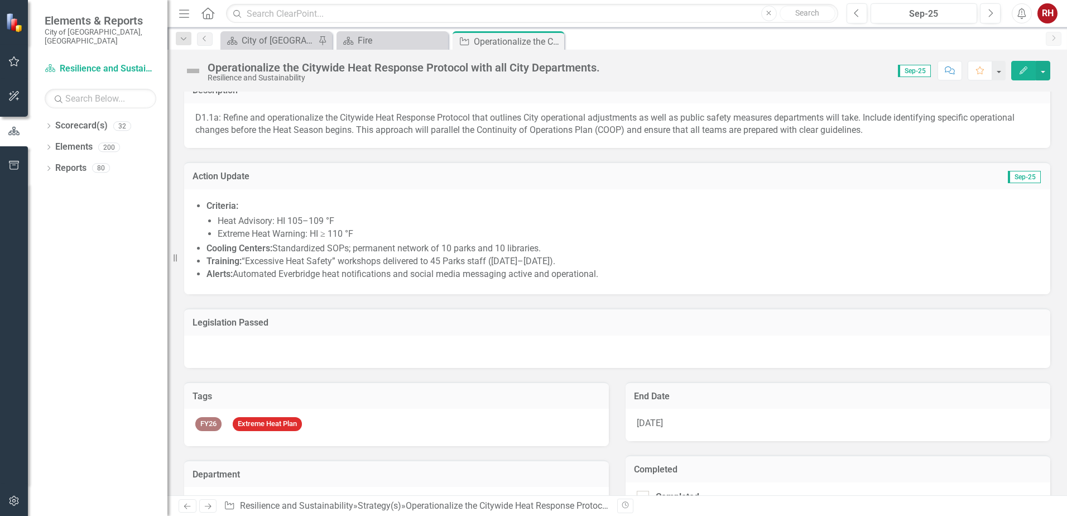
scroll to position [0, 0]
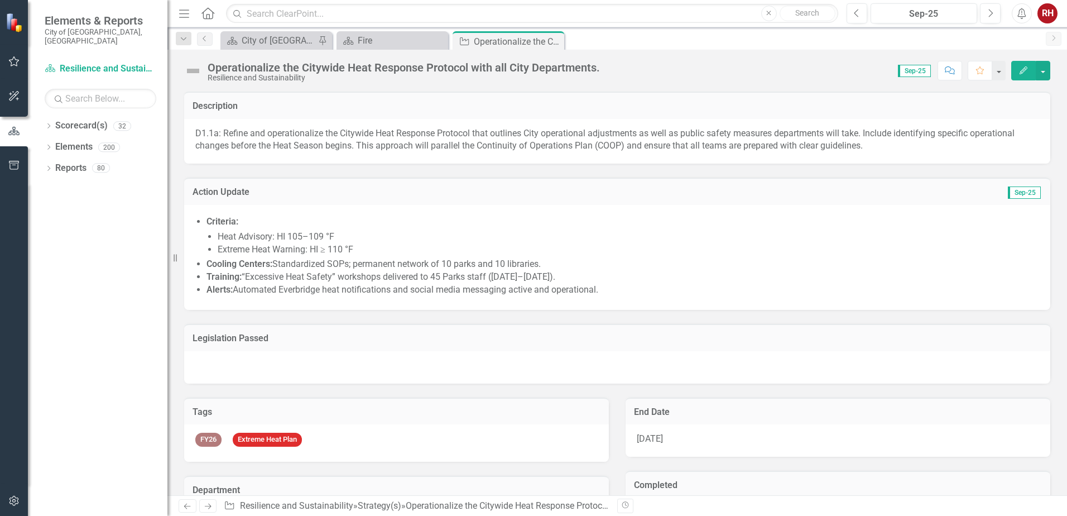
click at [0, 0] on icon "Close" at bounding box center [0, 0] width 0 height 0
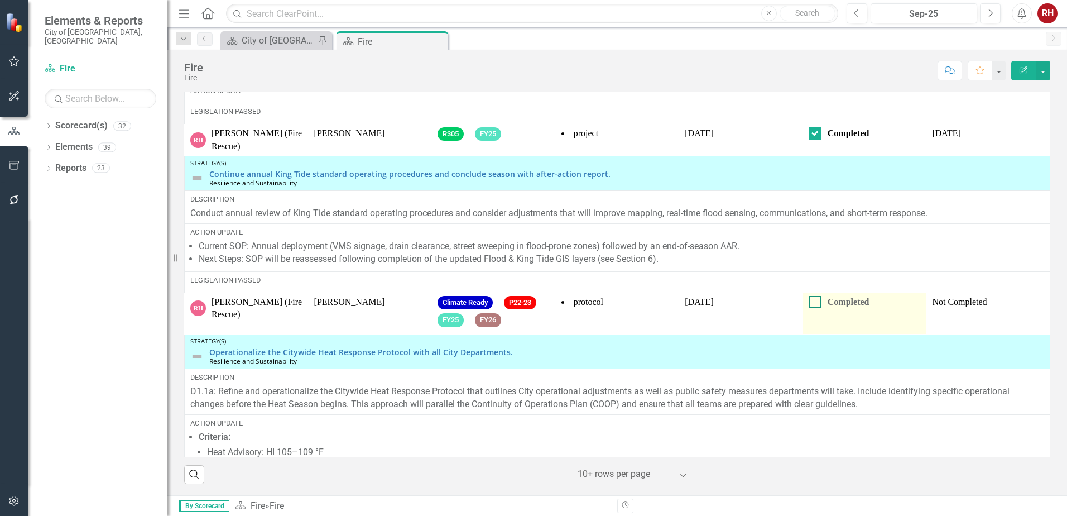
scroll to position [893, 0]
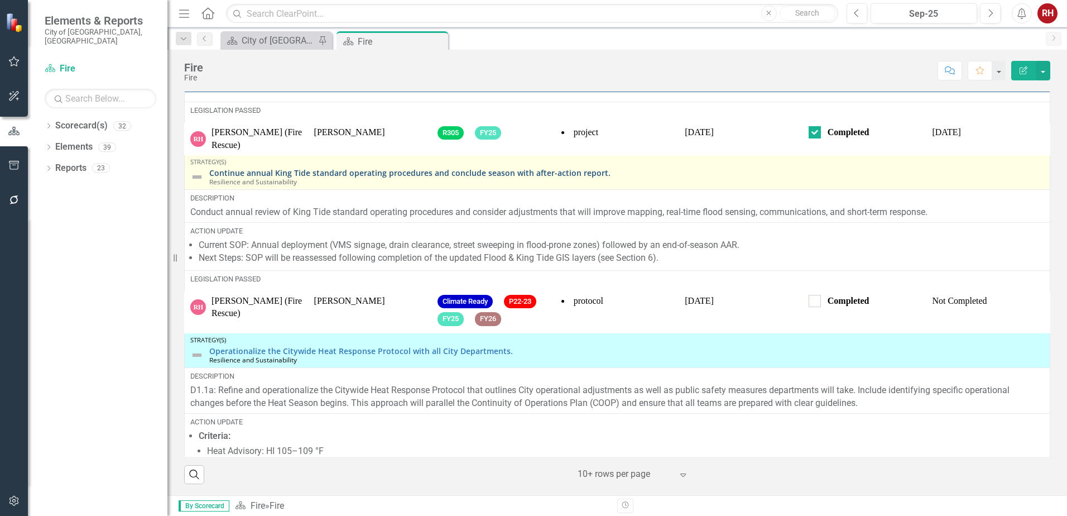
click at [558, 177] on link "Continue annual King Tide standard operating procedures and conclude season wit…" at bounding box center [626, 173] width 835 height 8
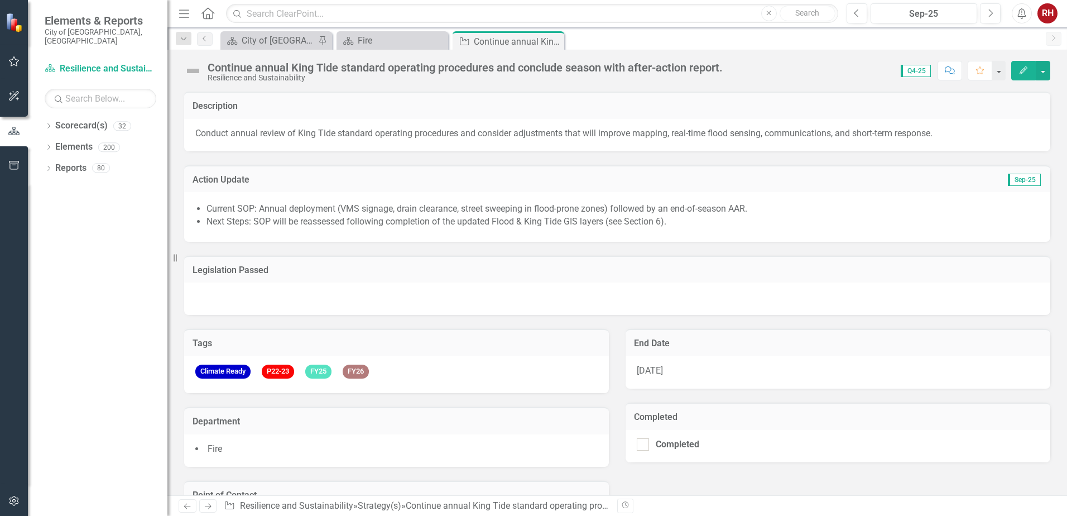
click at [1020, 73] on icon "Edit" at bounding box center [1024, 70] width 10 height 8
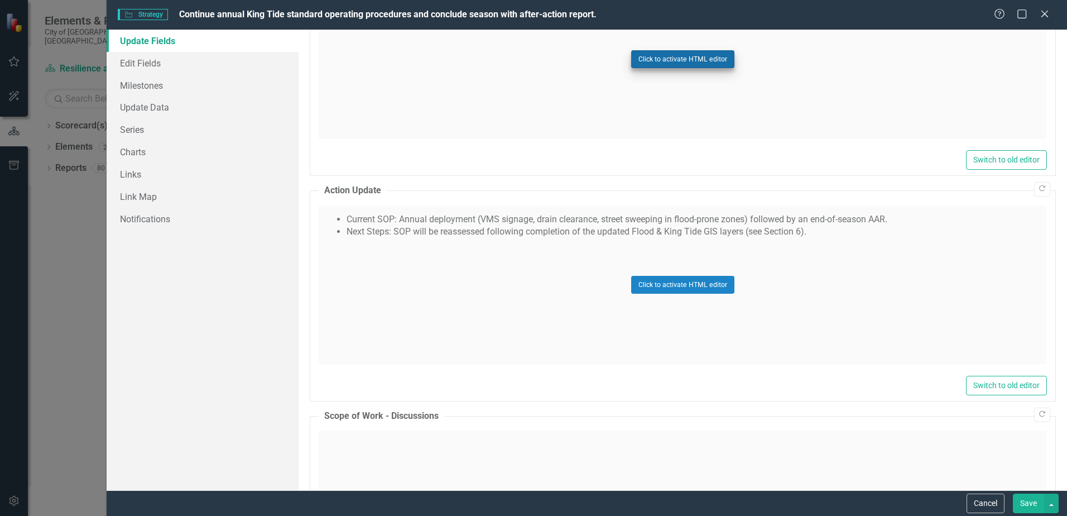
scroll to position [782, 0]
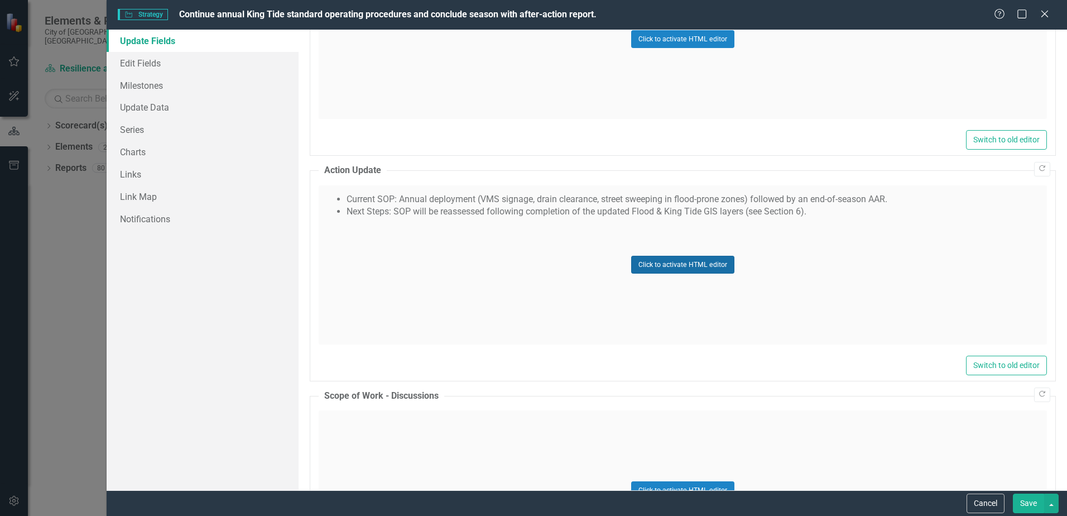
click at [692, 262] on button "Click to activate HTML editor" at bounding box center [682, 265] width 103 height 18
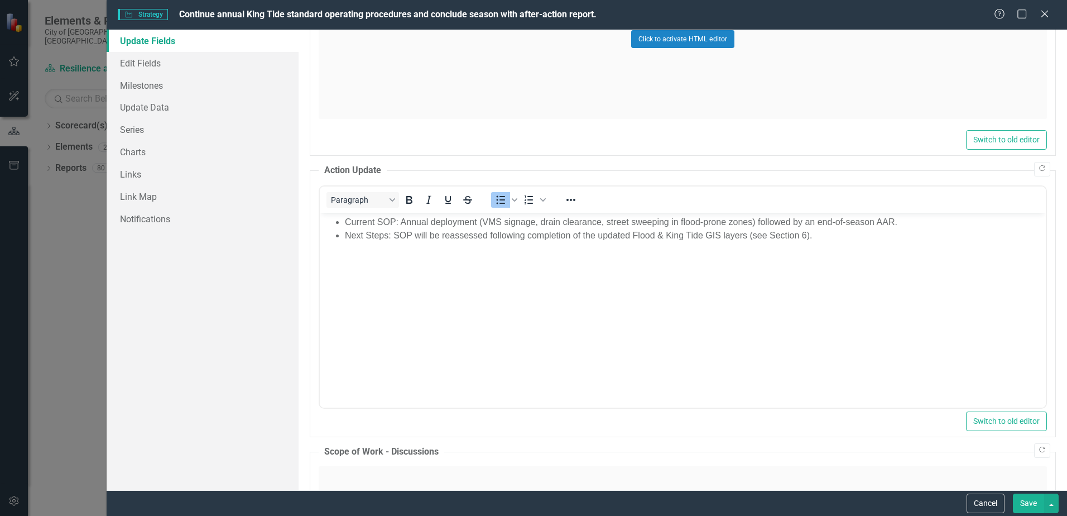
scroll to position [0, 0]
click at [815, 238] on li "Next Steps: SOP will be reassessed following completion of the updated Flood & …" at bounding box center [694, 234] width 698 height 13
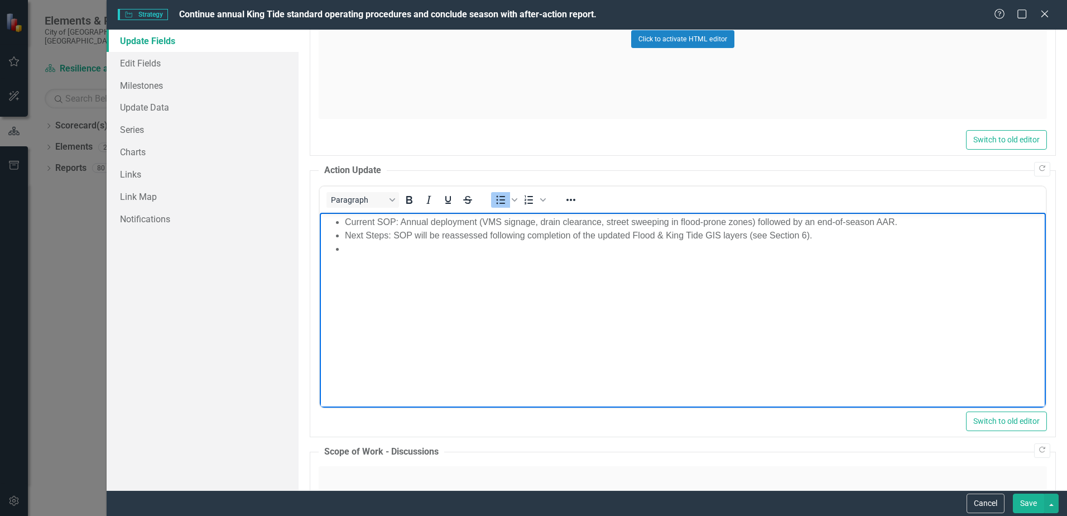
click at [362, 247] on li "Rich Text Area. Press ALT-0 for help." at bounding box center [694, 248] width 698 height 13
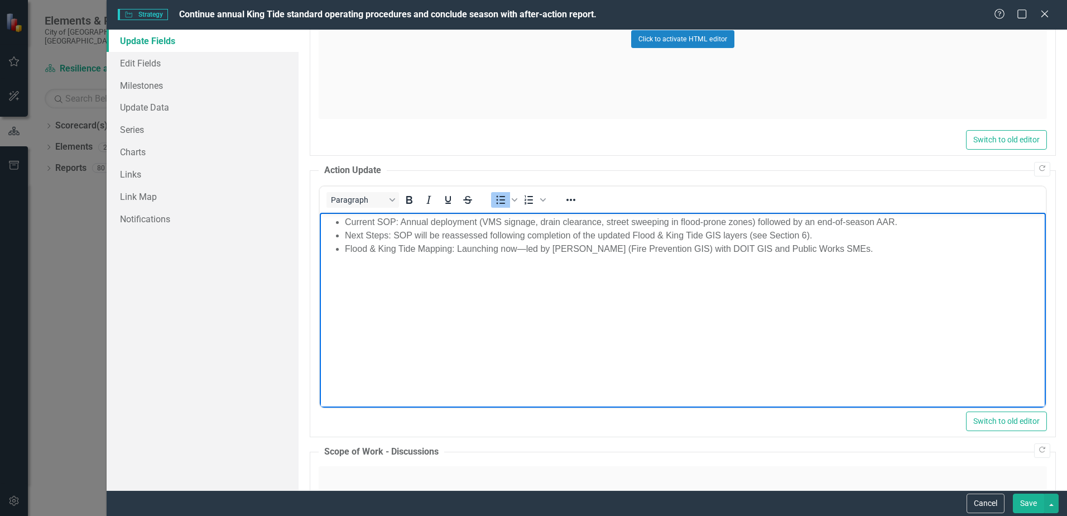
click at [1025, 508] on button "Save" at bounding box center [1028, 504] width 31 height 20
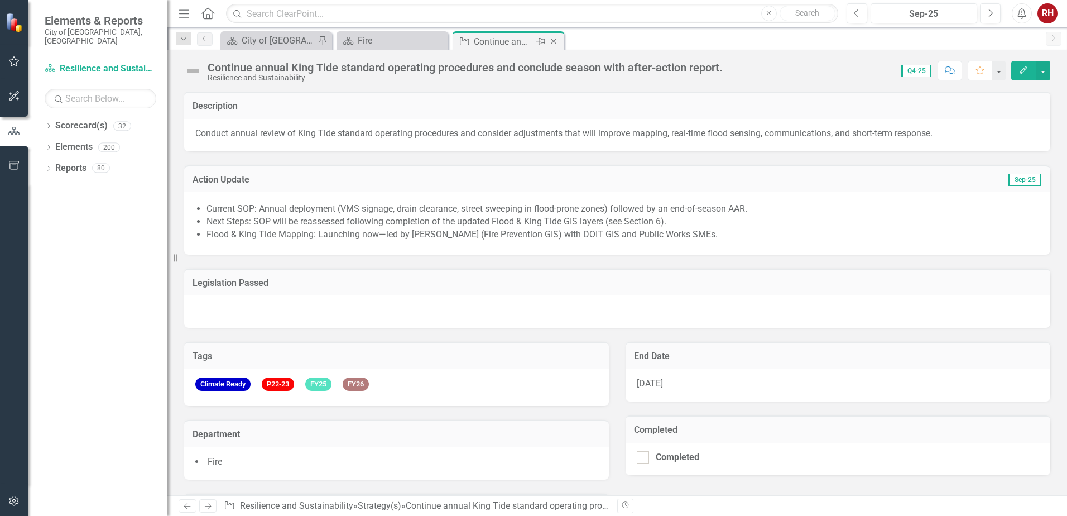
click at [557, 44] on icon "Close" at bounding box center [553, 41] width 11 height 9
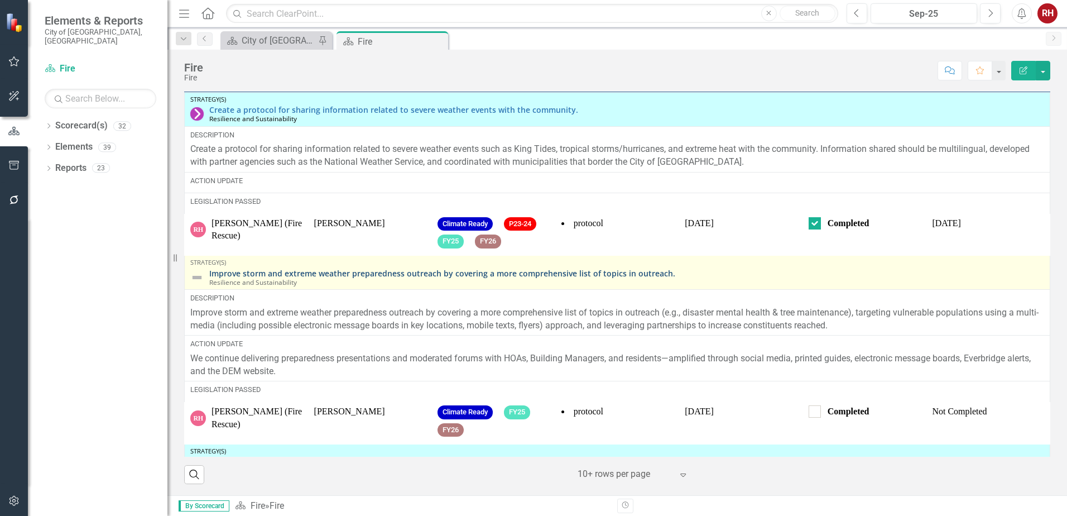
click at [612, 277] on link "Improve storm and extreme weather preparedness outreach by covering a more comp…" at bounding box center [626, 273] width 835 height 8
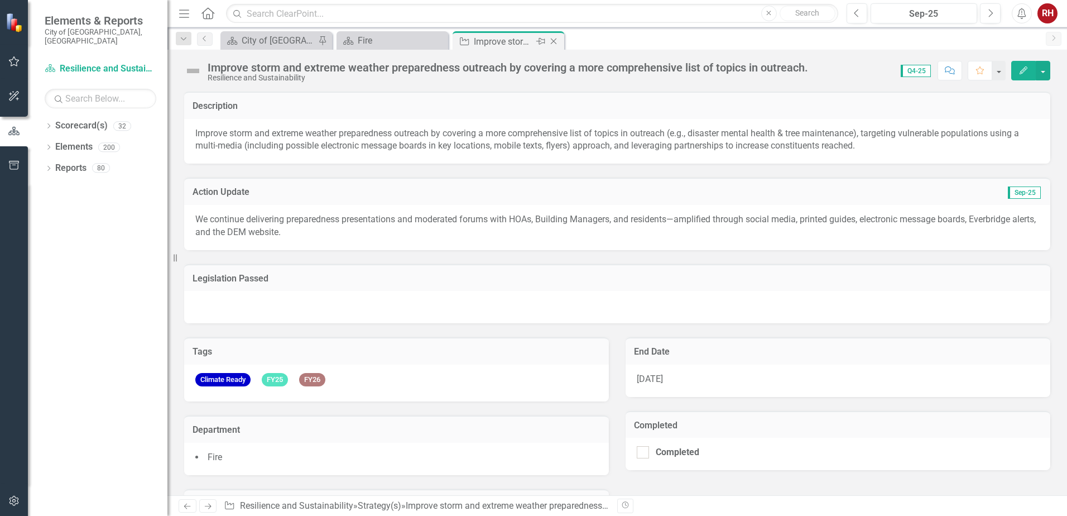
click at [557, 44] on icon "Close" at bounding box center [553, 41] width 11 height 9
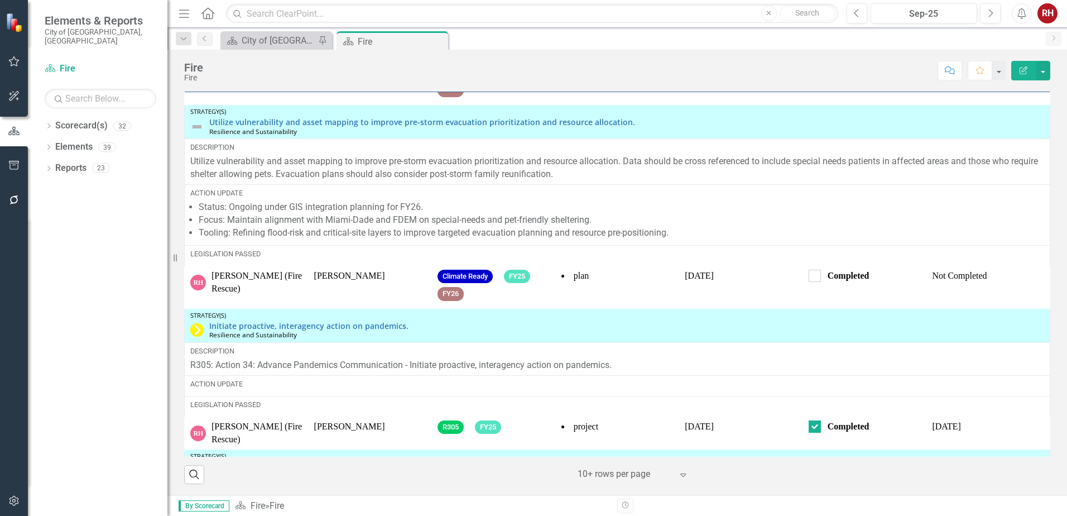
scroll to position [558, 0]
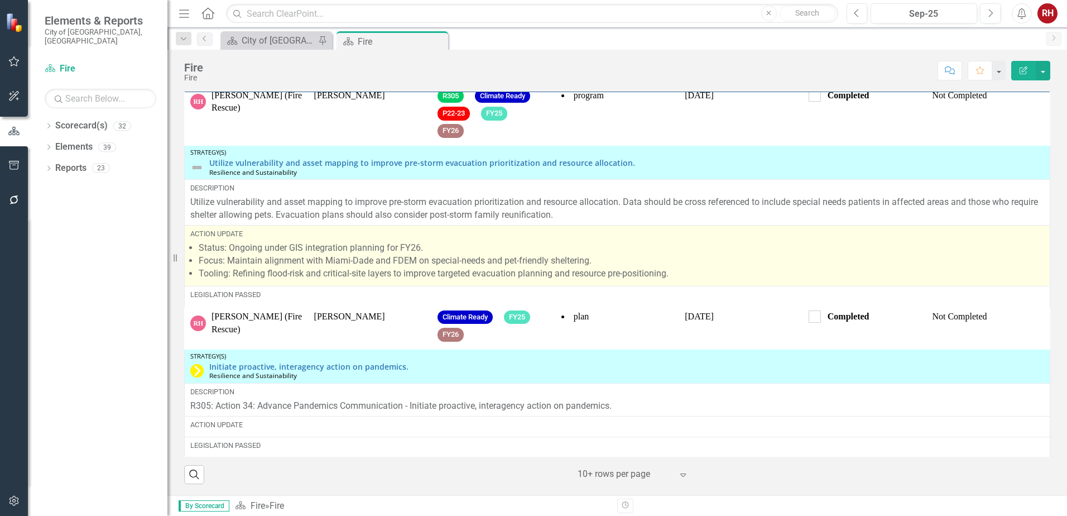
click at [703, 280] on li "Tooling: Refining flood-risk and critical-site layers to improve targeted evacu…" at bounding box center [622, 273] width 846 height 13
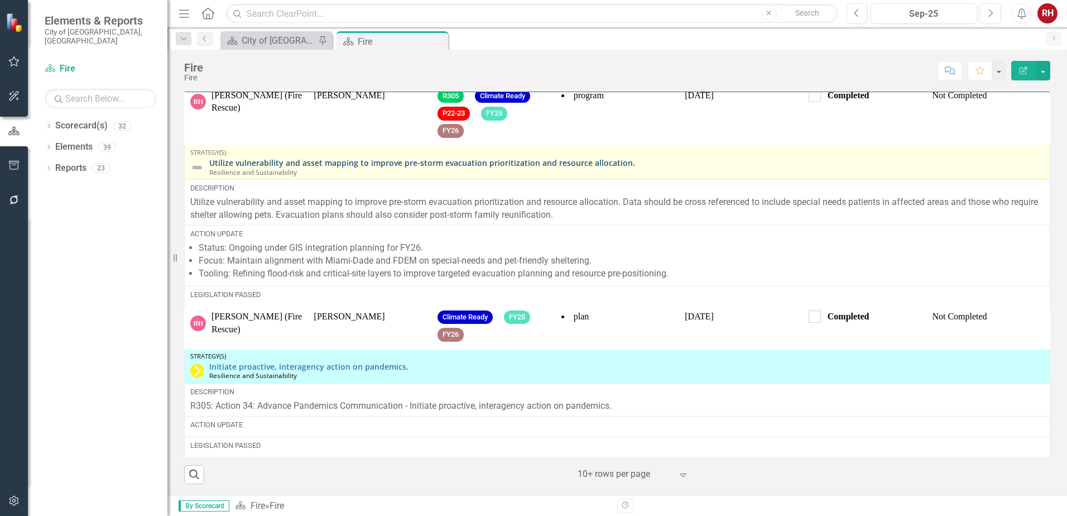
click at [575, 167] on link "Utilize vulnerability and asset mapping to improve pre-storm evacuation priorit…" at bounding box center [626, 163] width 835 height 8
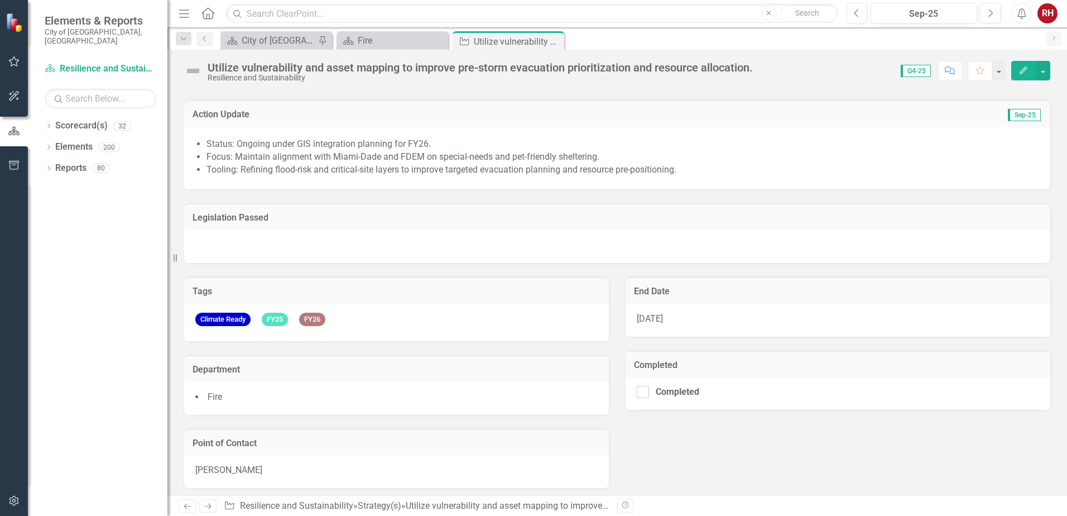
scroll to position [82, 0]
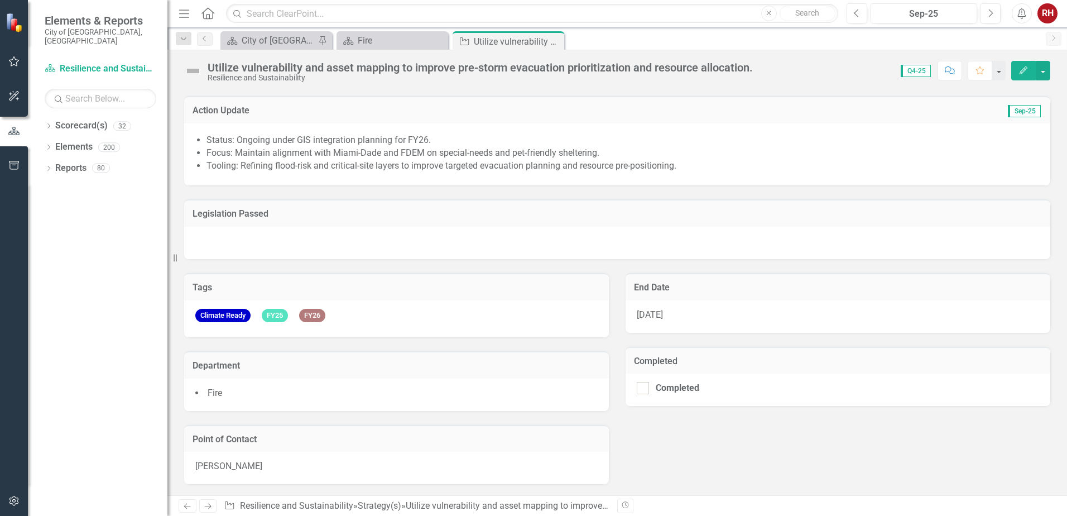
click at [1026, 74] on button "Edit" at bounding box center [1024, 71] width 25 height 20
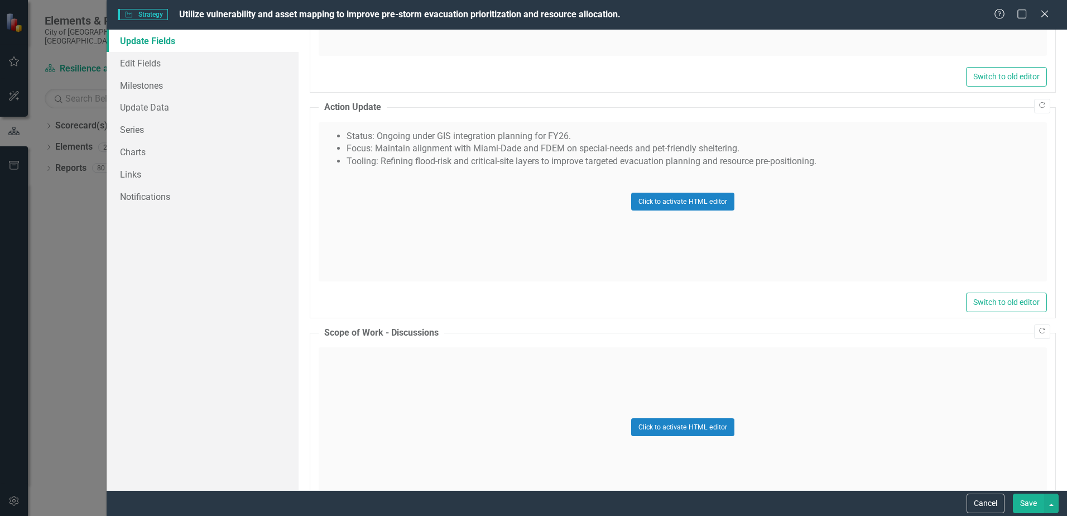
scroll to position [782, 0]
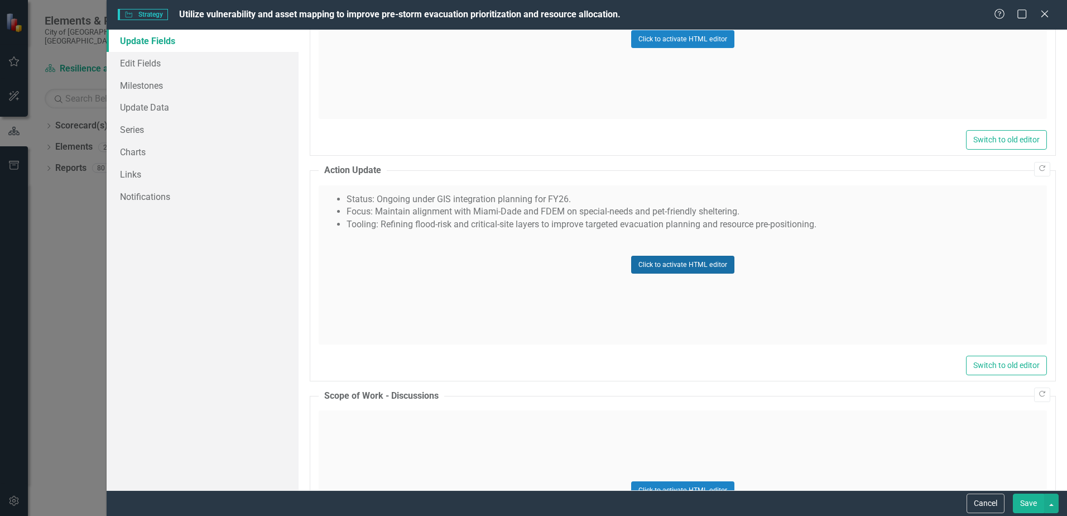
click at [682, 266] on button "Click to activate HTML editor" at bounding box center [682, 265] width 103 height 18
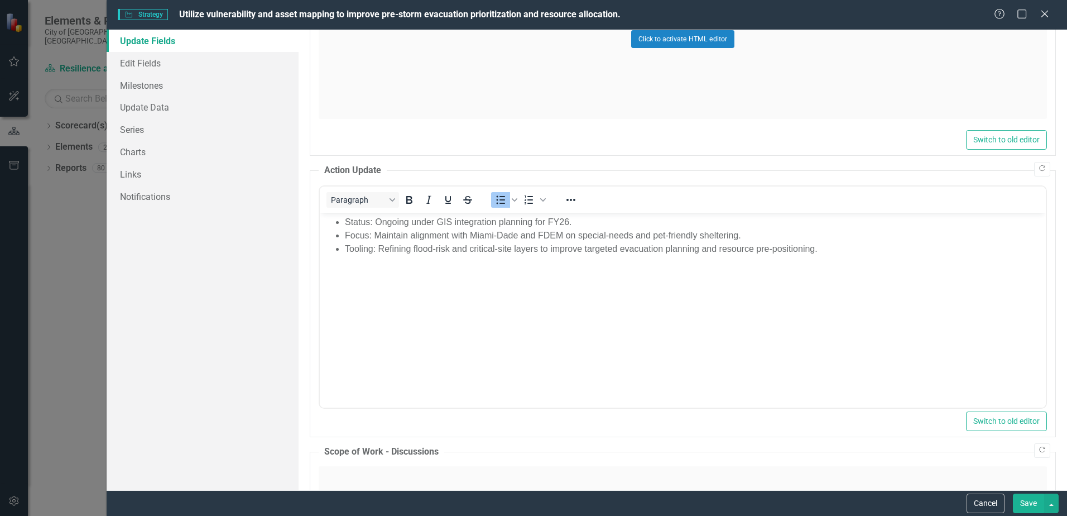
scroll to position [0, 0]
click at [516, 288] on body "Status: Ongoing under GIS integration planning for FY26. Focus: Maintain alignm…" at bounding box center [683, 295] width 726 height 167
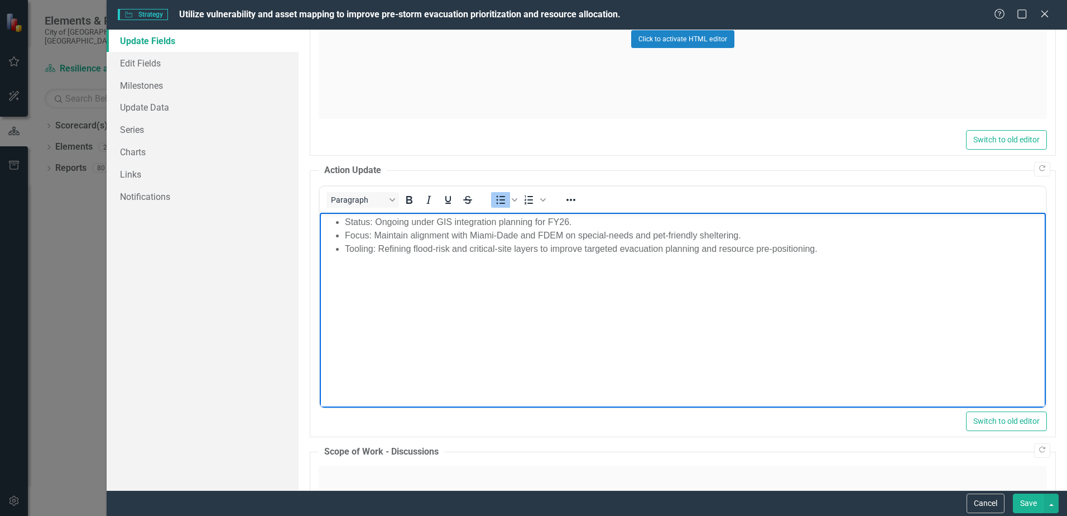
click at [835, 255] on li "Tooling: Refining flood-risk and critical-site layers to improve targeted evacu…" at bounding box center [694, 248] width 698 height 13
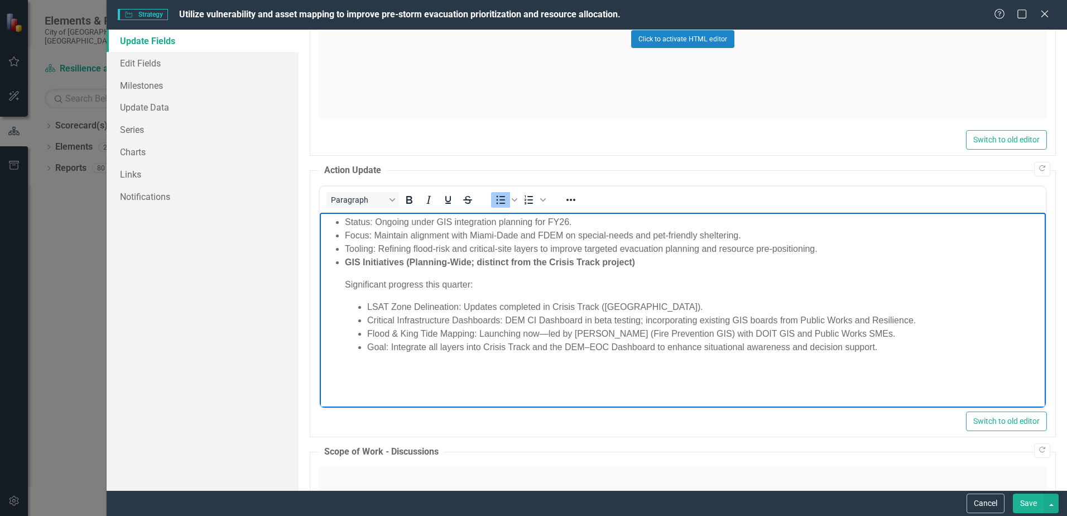
click at [352, 274] on li "GIS Initiatives (Planning-Wide; distinct from the Crisis Track project) Signifi…" at bounding box center [694, 304] width 698 height 98
click at [464, 271] on li "GIS Initiatives (Planning-Wide; distinct from the Crisis Track project) Signifi…" at bounding box center [694, 304] width 698 height 98
click at [328, 274] on ul "Status: Ongoing under GIS integration planning for FY26. Focus: Maintain alignm…" at bounding box center [683, 284] width 721 height 138
click at [645, 266] on p "GIS Initiatives (Planning-Wide; distinct from the Crisis Track project)" at bounding box center [694, 261] width 698 height 13
click at [345, 290] on p "Significant progress this quarter:" at bounding box center [694, 283] width 698 height 13
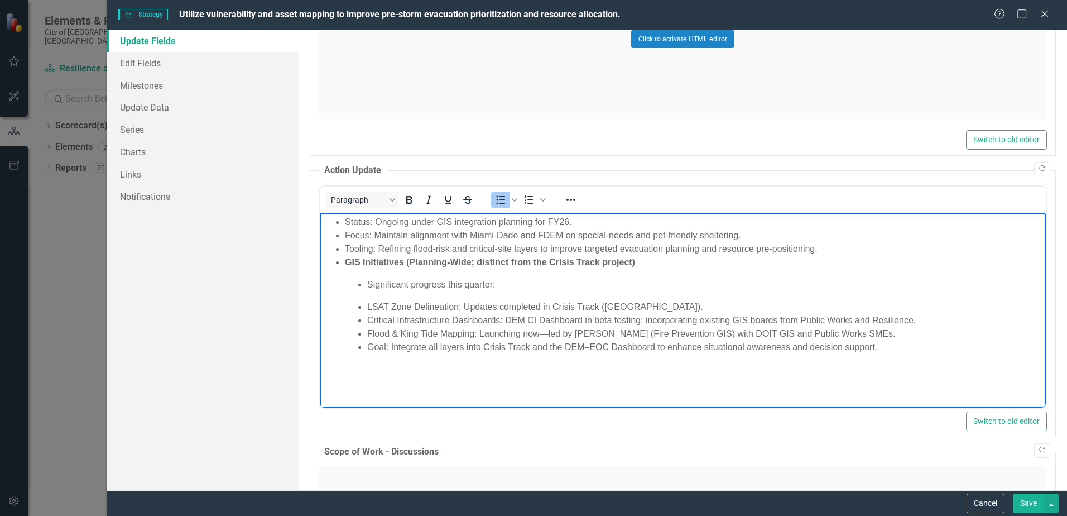
click at [518, 293] on ul "Significant progress this quarter: LSAT Zone Delineation: Updates completed in …" at bounding box center [694, 315] width 698 height 76
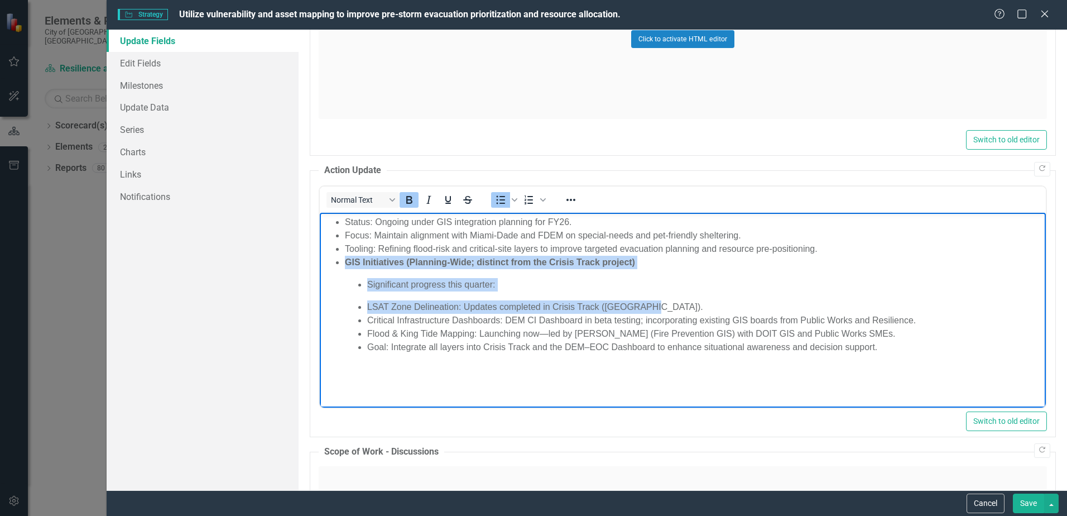
drag, startPoint x: 649, startPoint y: 308, endPoint x: 345, endPoint y: 258, distance: 308.2
click at [345, 258] on li "GIS Initiatives (Planning-Wide; distinct from the Crisis Track project) Signifi…" at bounding box center [694, 304] width 698 height 98
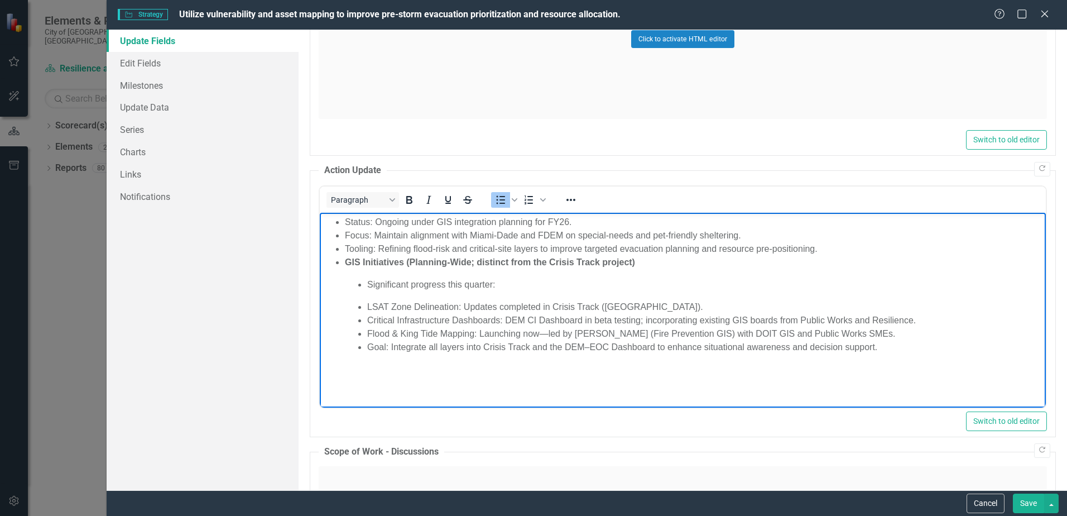
drag, startPoint x: 430, startPoint y: 287, endPoint x: 365, endPoint y: 389, distance: 120.8
click at [365, 380] on html "Status: Ongoing under GIS integration planning for FY26. Focus: Maintain alignm…" at bounding box center [683, 295] width 726 height 167
click at [1035, 501] on button "Save" at bounding box center [1028, 504] width 31 height 20
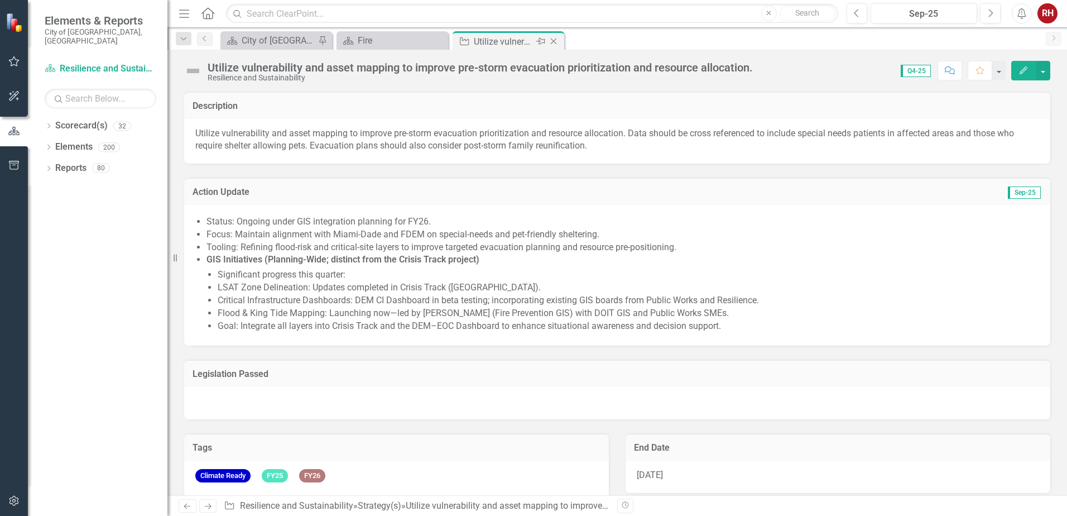
click at [557, 44] on icon "Close" at bounding box center [553, 41] width 11 height 9
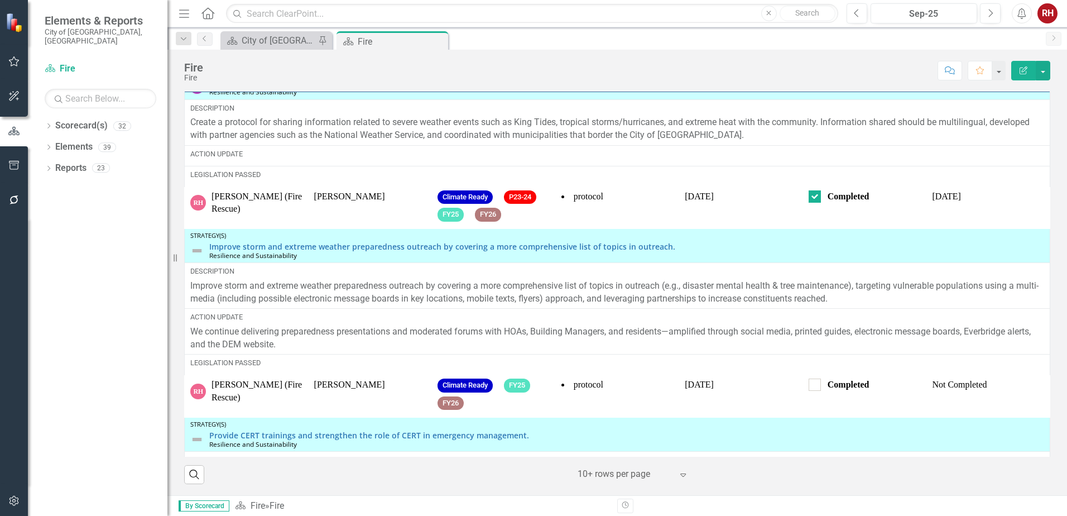
scroll to position [26, 0]
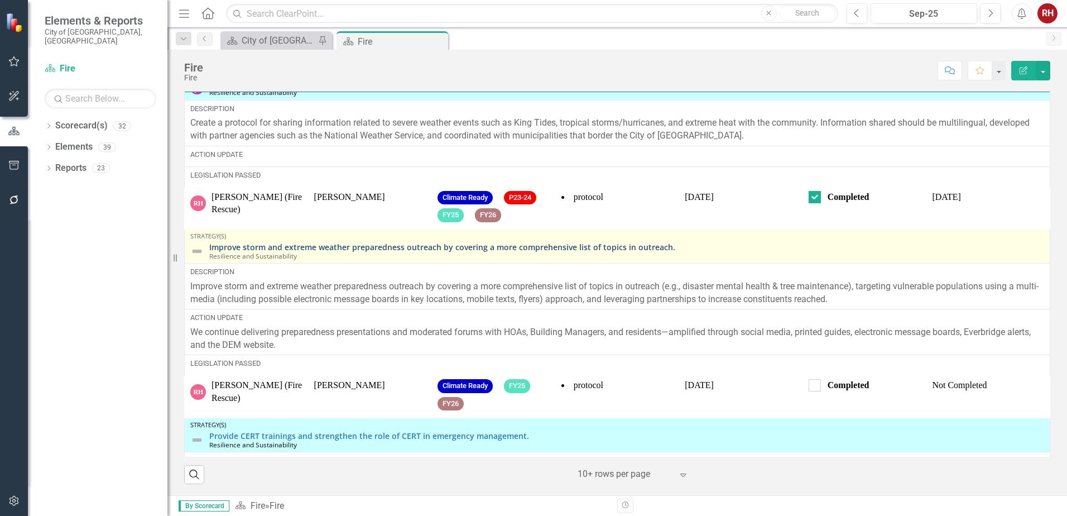
click at [606, 251] on link "Improve storm and extreme weather preparedness outreach by covering a more comp…" at bounding box center [626, 247] width 835 height 8
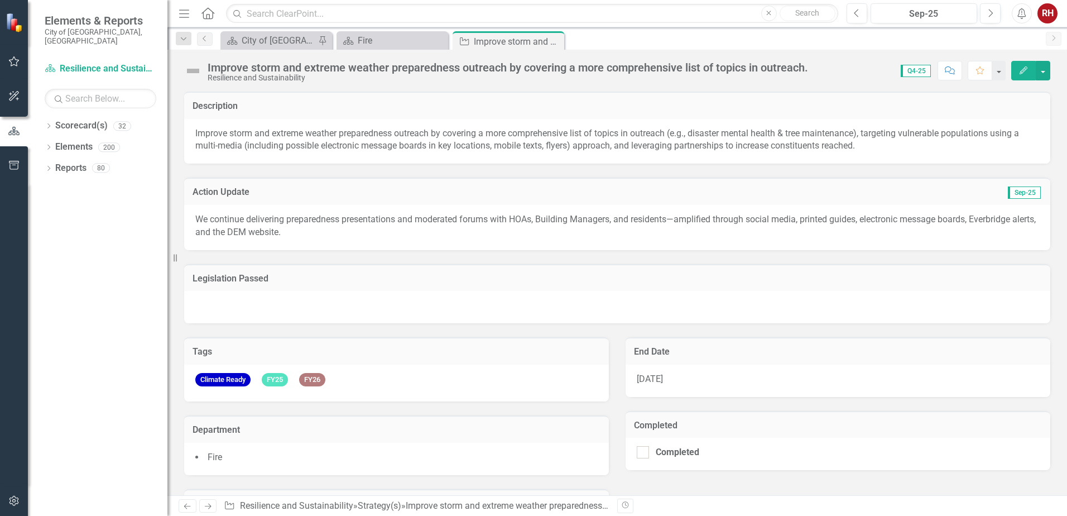
click at [1019, 68] on icon "Edit" at bounding box center [1024, 70] width 10 height 8
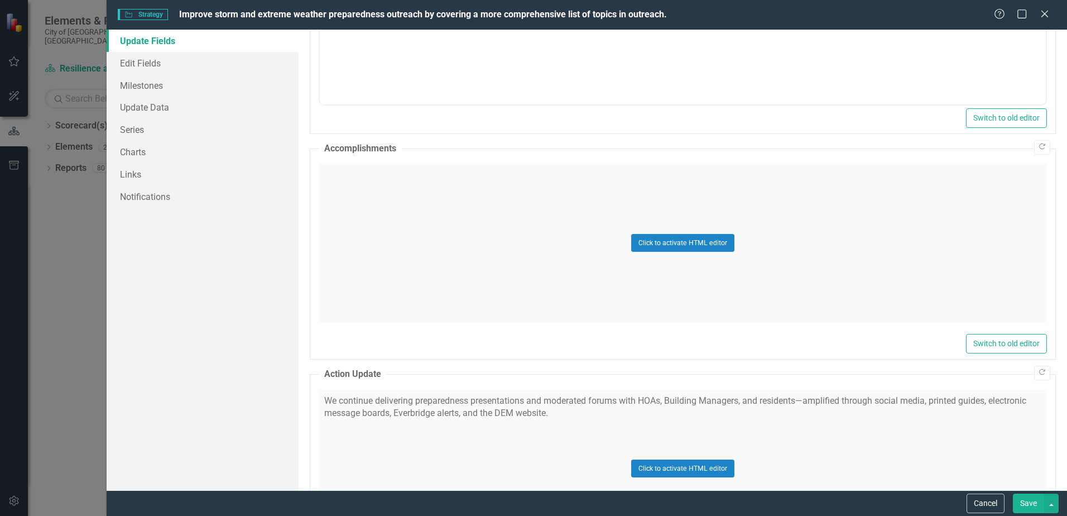
scroll to position [726, 0]
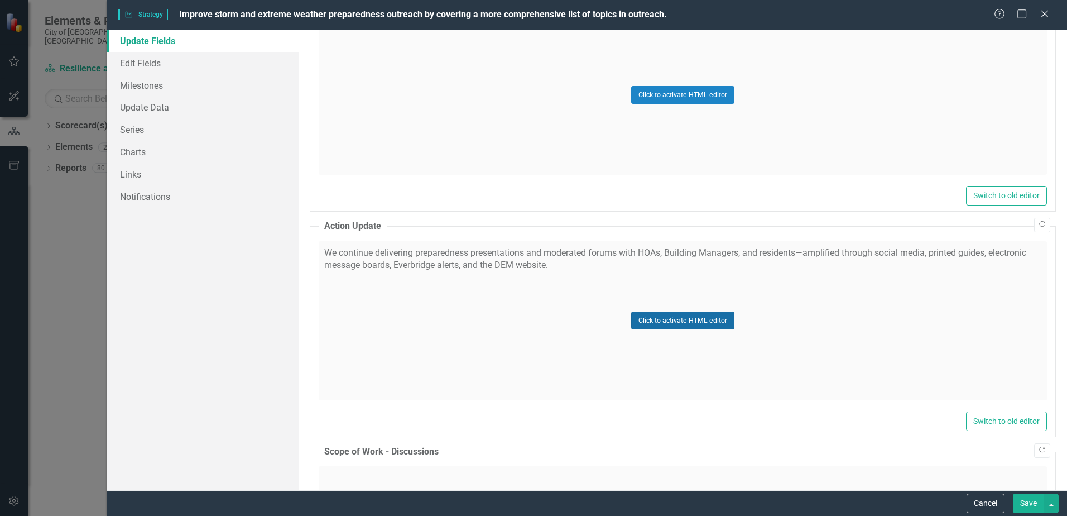
click at [691, 319] on button "Click to activate HTML editor" at bounding box center [682, 321] width 103 height 18
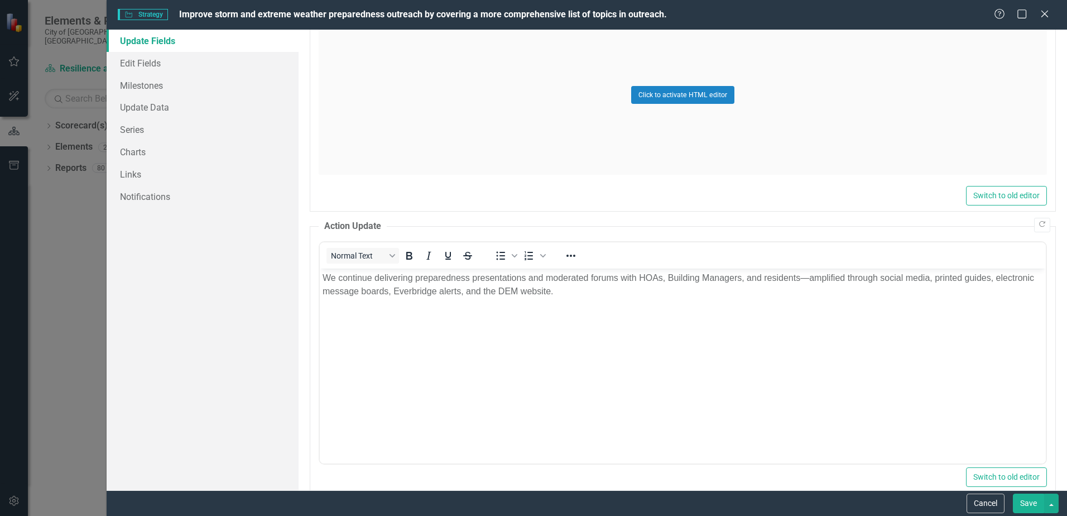
scroll to position [0, 0]
click at [576, 298] on body "We continue delivering preparedness presentations and moderated forums with HOA…" at bounding box center [683, 351] width 726 height 167
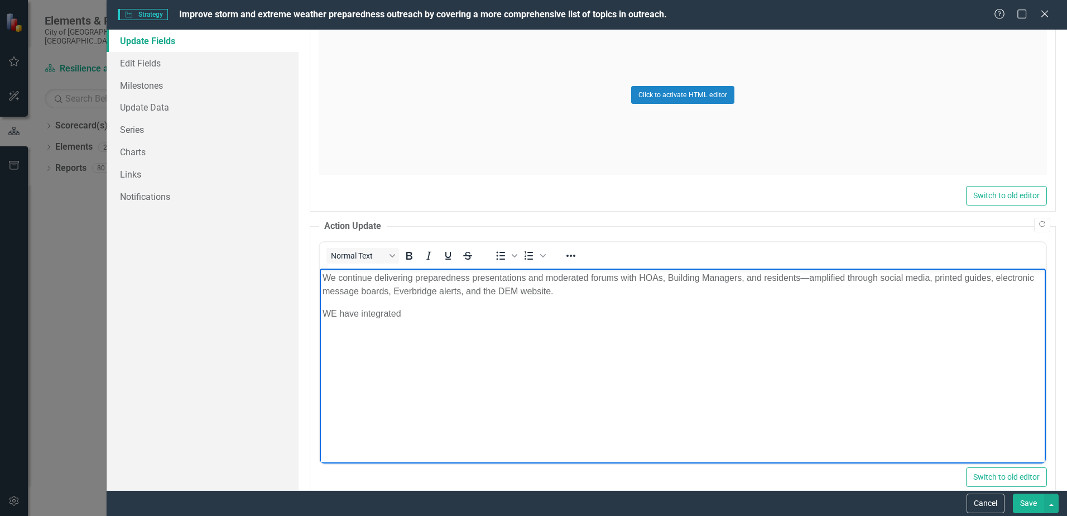
click at [332, 312] on p "WE have integrated" at bounding box center [683, 313] width 721 height 13
click at [441, 322] on body "We continue delivering preparedness presentations and moderated forums with HOA…" at bounding box center [683, 351] width 726 height 167
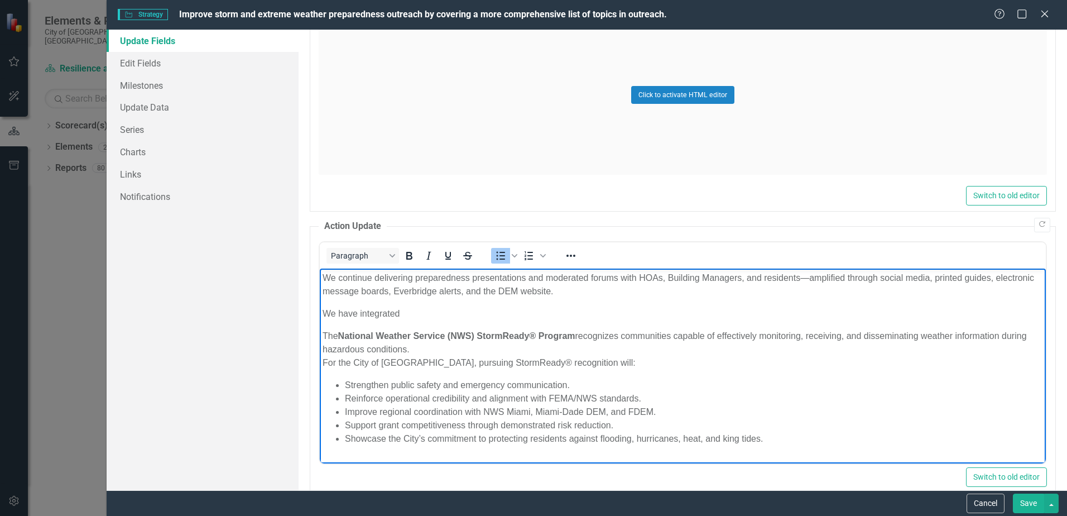
click at [414, 313] on p "We have integrated" at bounding box center [683, 313] width 721 height 13
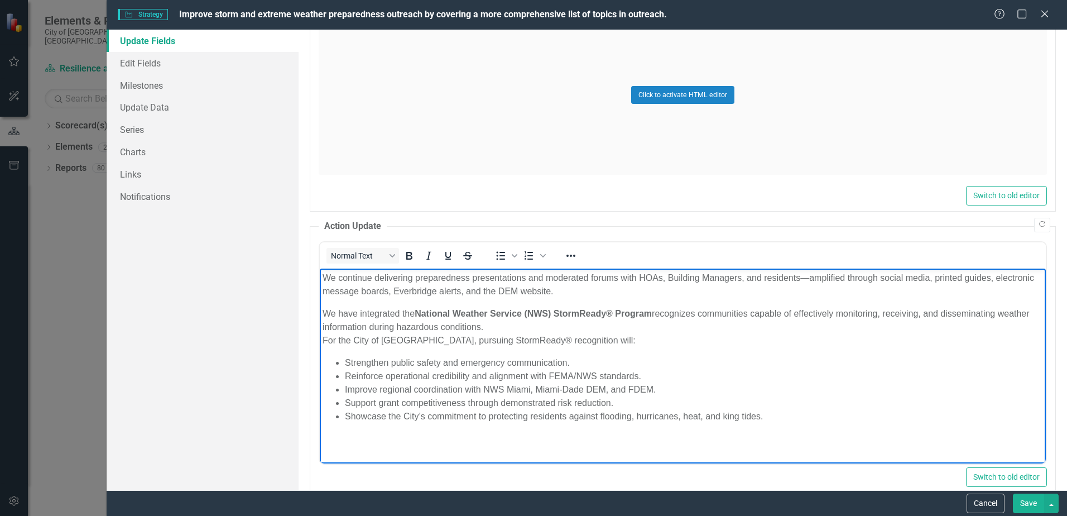
click at [658, 314] on p "We have integrated t he National Weather Service (NWS) StormReady® Program reco…" at bounding box center [683, 327] width 721 height 40
drag, startPoint x: 339, startPoint y: 313, endPoint x: 398, endPoint y: 311, distance: 59.2
click at [398, 311] on p "We have integrated t he National Weather Service (NWS) StormReady® Program reco…" at bounding box center [683, 327] width 721 height 40
drag, startPoint x: 367, startPoint y: 314, endPoint x: 386, endPoint y: 313, distance: 19.6
click at [386, 313] on p "We are perusing t he National Weather Service (NWS) StormReady® Program recogni…" at bounding box center [683, 327] width 721 height 40
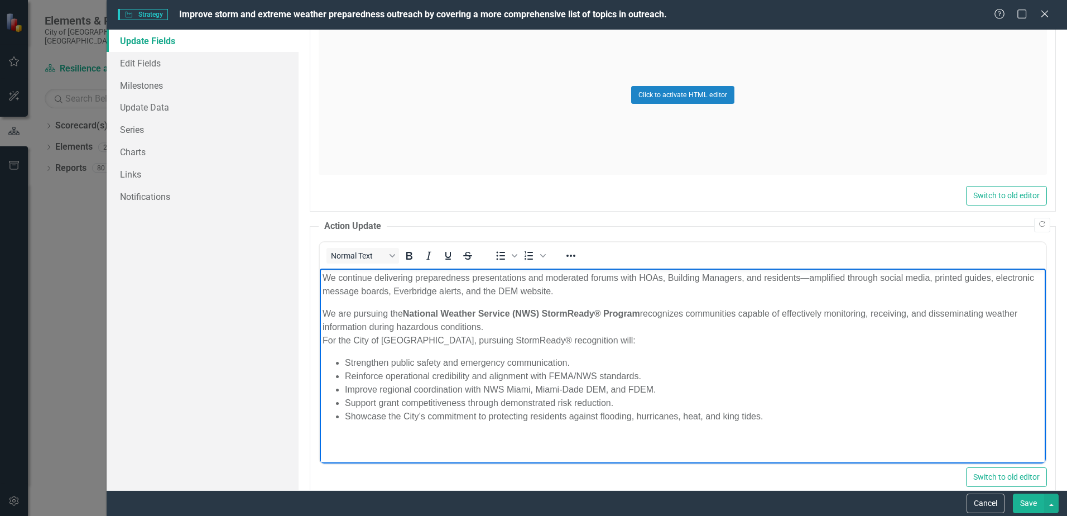
drag, startPoint x: 400, startPoint y: 315, endPoint x: 420, endPoint y: 317, distance: 20.2
click at [401, 315] on p "We are pursuing t he National Weather Service (NWS) StormReady® Program recogni…" at bounding box center [683, 327] width 721 height 40
drag, startPoint x: 534, startPoint y: 341, endPoint x: 548, endPoint y: 341, distance: 14.0
click at [548, 341] on p "We are pursuing National Weather Service (NWS) StormReady® Program recognizes c…" at bounding box center [683, 327] width 721 height 40
copy p "recognition"
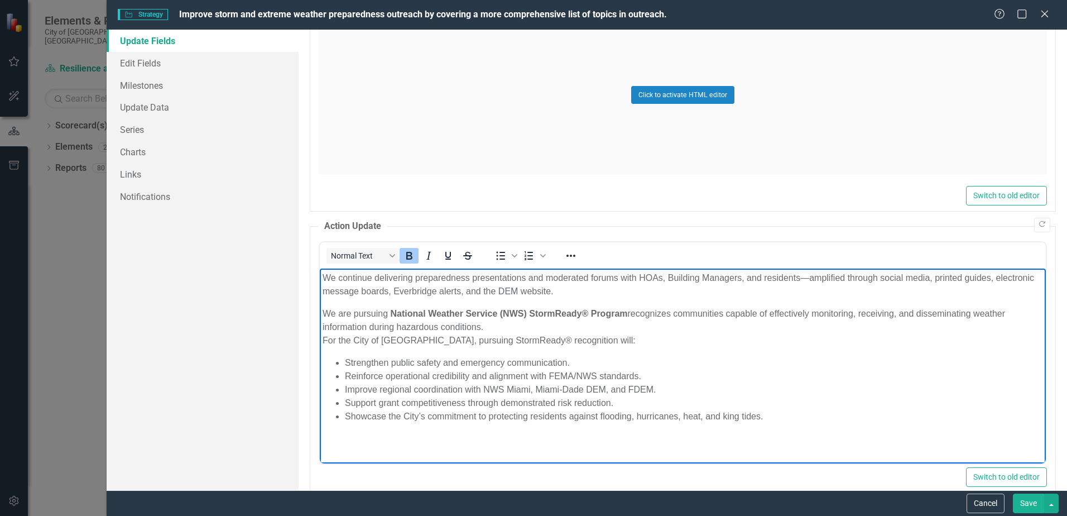
click at [626, 314] on strong "National Weather Service (NWS) StormReady® Program" at bounding box center [509, 312] width 237 height 9
drag, startPoint x: 691, startPoint y: 315, endPoint x: 684, endPoint y: 317, distance: 6.9
click at [684, 317] on p "We are pursuing National Weather Service (NWS) StormReady® Program recognition.…" at bounding box center [683, 327] width 721 height 40
click at [679, 315] on strong "National Weather Service (NWS) StormReady® Program recognition." at bounding box center [536, 312] width 291 height 9
click at [725, 315] on p "We are pursuing National Weather Service (NWS) StormReady® Program recognition.…" at bounding box center [683, 327] width 721 height 40
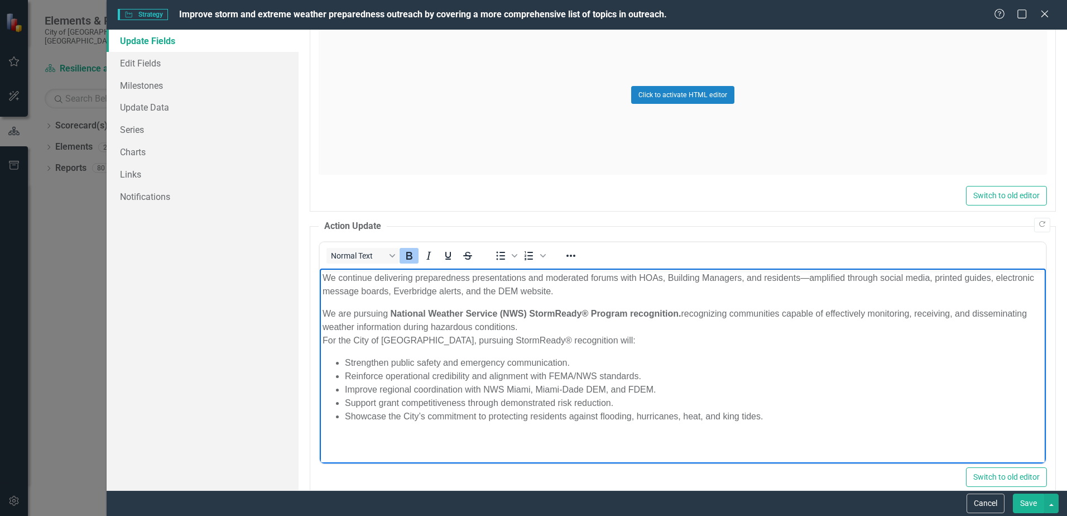
click at [680, 315] on strong "National Weather Service (NWS) StormReady® Program recognition." at bounding box center [536, 312] width 291 height 9
click at [666, 354] on body "We continue delivering preparedness presentations and moderated forums with HOA…" at bounding box center [683, 351] width 726 height 167
drag, startPoint x: 639, startPoint y: 313, endPoint x: 677, endPoint y: 314, distance: 38.0
click at [677, 314] on strong "National Weather Service (NWS) StormReady® Program recognition," at bounding box center [536, 312] width 291 height 9
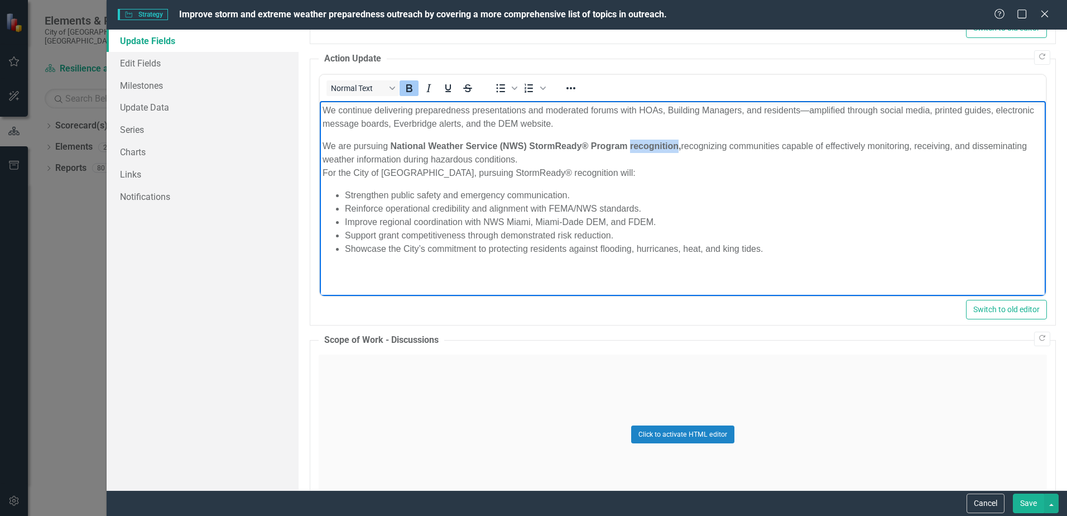
scroll to position [782, 0]
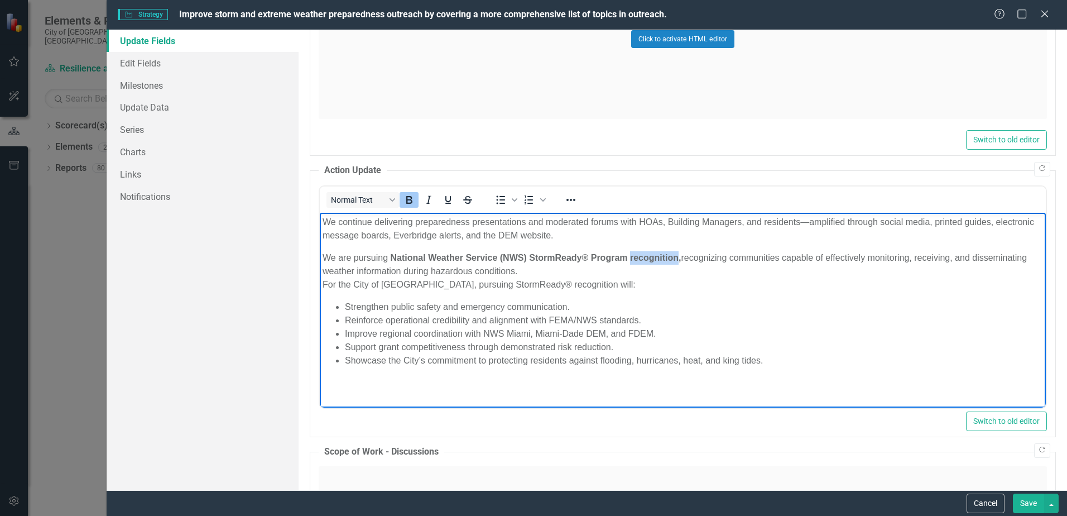
click at [414, 199] on icon "Bold" at bounding box center [409, 199] width 13 height 13
click at [698, 324] on li "Reinforce operational credibility and alignment with FEMA/NWS standards." at bounding box center [694, 319] width 698 height 13
click at [679, 257] on p "We are pursuing National Weather Service (NWS) StormReady® Program recognition …" at bounding box center [683, 271] width 721 height 40
click at [721, 264] on p "We are pursuing National Weather Service (NWS) StormReady® Program recognition.…" at bounding box center [683, 271] width 721 height 40
drag, startPoint x: 691, startPoint y: 257, endPoint x: 633, endPoint y: 286, distance: 64.7
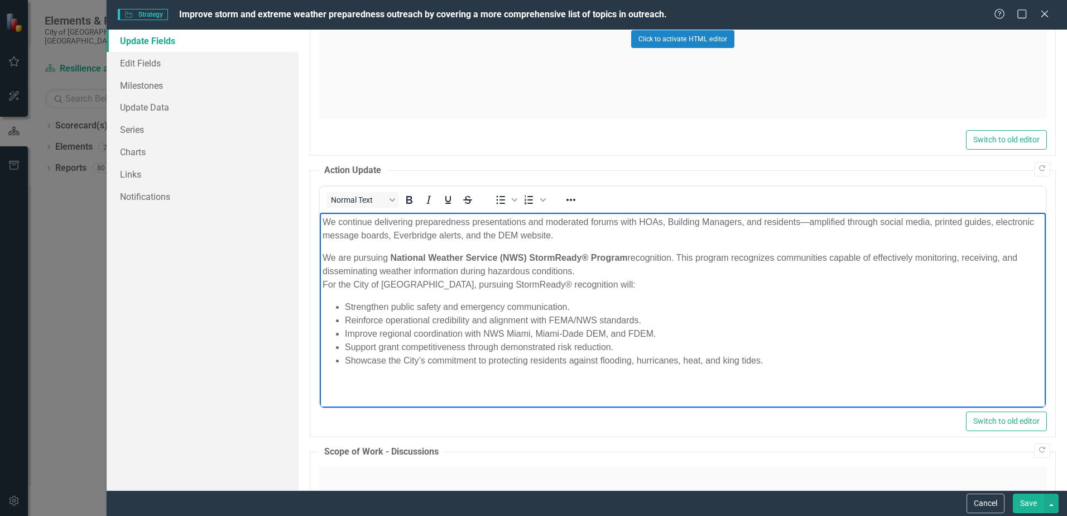
click at [633, 286] on p "We are pursuing National Weather Service (NWS) StormReady® Program recognition.…" at bounding box center [683, 271] width 721 height 40
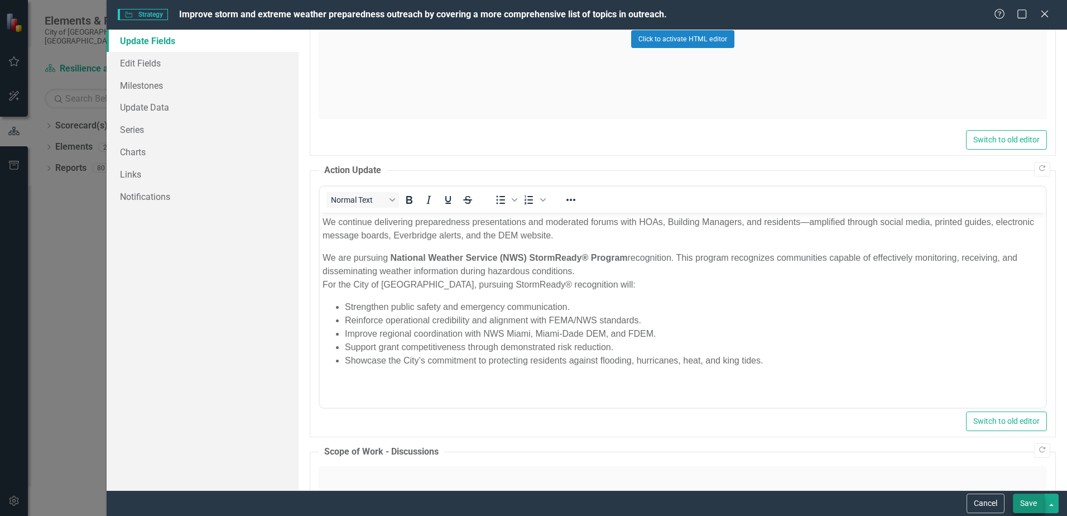
click at [1028, 504] on button "Save" at bounding box center [1028, 504] width 31 height 20
